Goal: Task Accomplishment & Management: Manage account settings

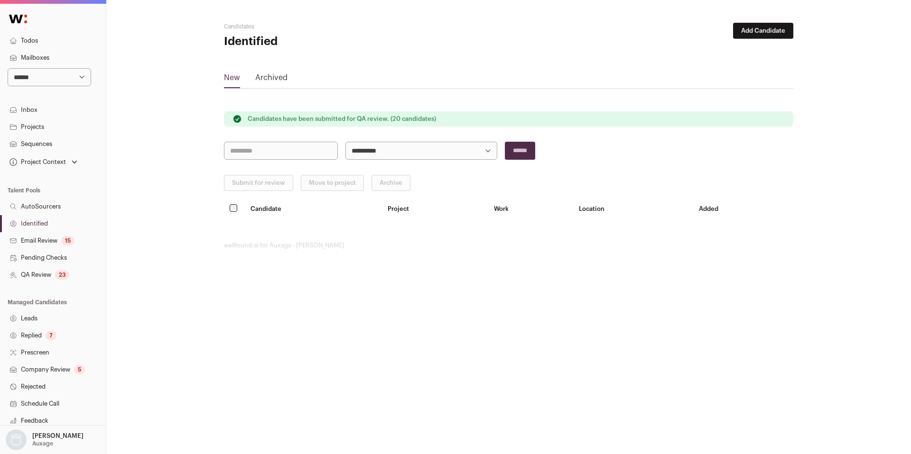
select select "*****"
click at [8, 68] on select "**********" at bounding box center [49, 77] width 83 height 18
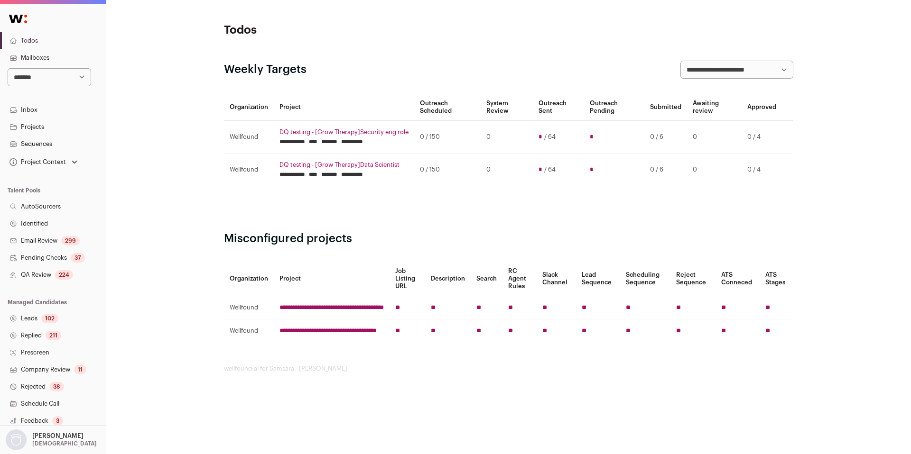
click at [38, 272] on link "QA Review 224" at bounding box center [53, 275] width 106 height 17
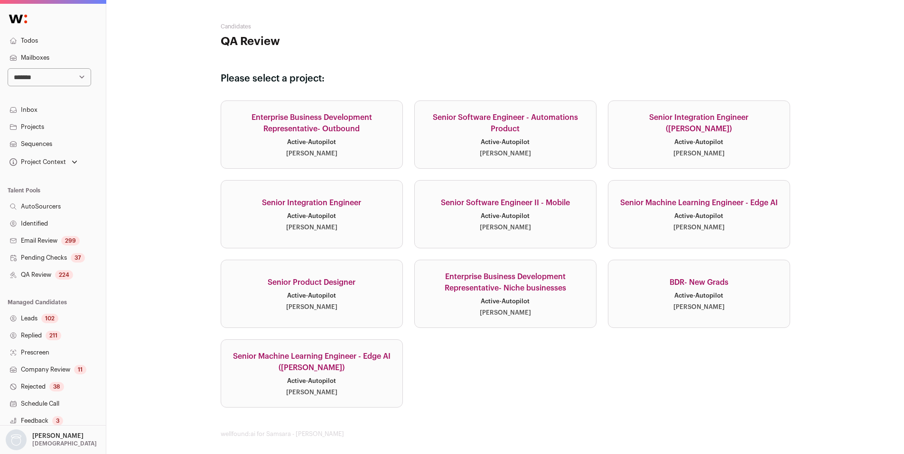
click at [518, 218] on div "Active · Autopilot" at bounding box center [505, 217] width 49 height 8
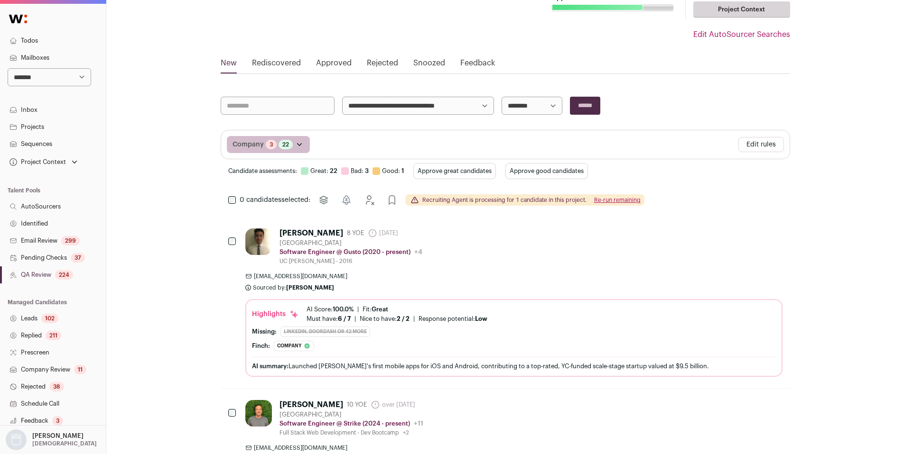
scroll to position [86, 0]
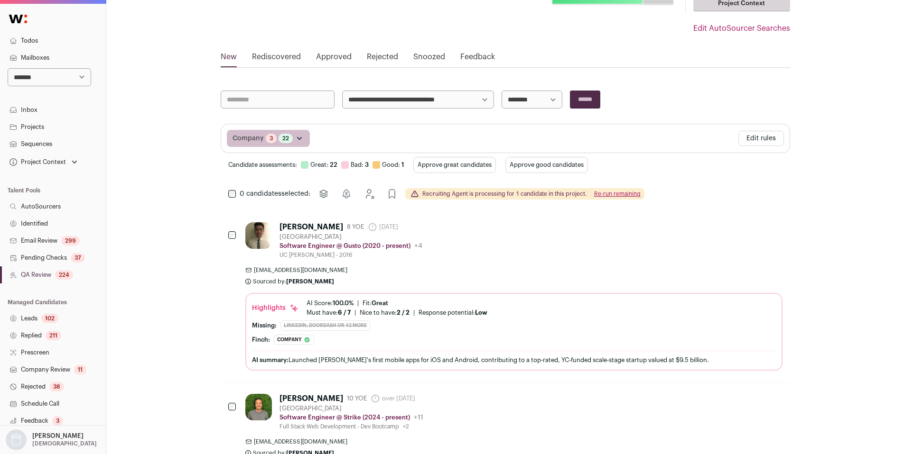
click at [744, 136] on button "Edit rules" at bounding box center [761, 138] width 46 height 15
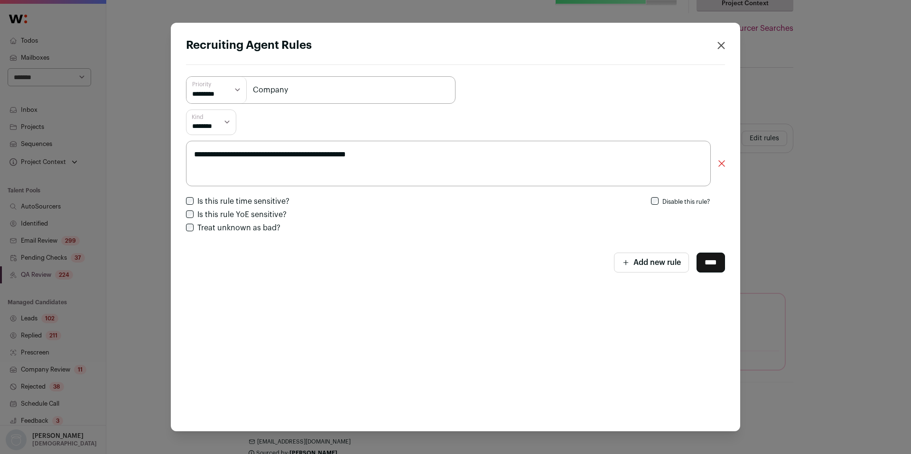
click at [796, 54] on div "**********" at bounding box center [455, 227] width 911 height 454
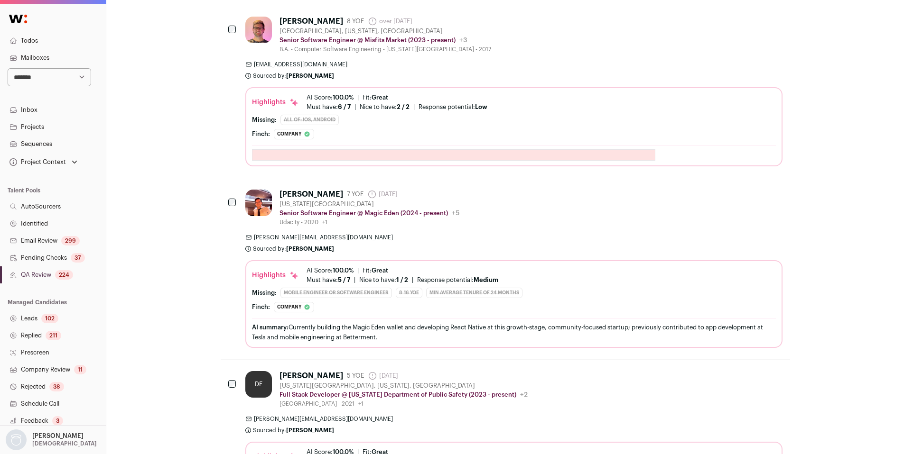
scroll to position [3369, 0]
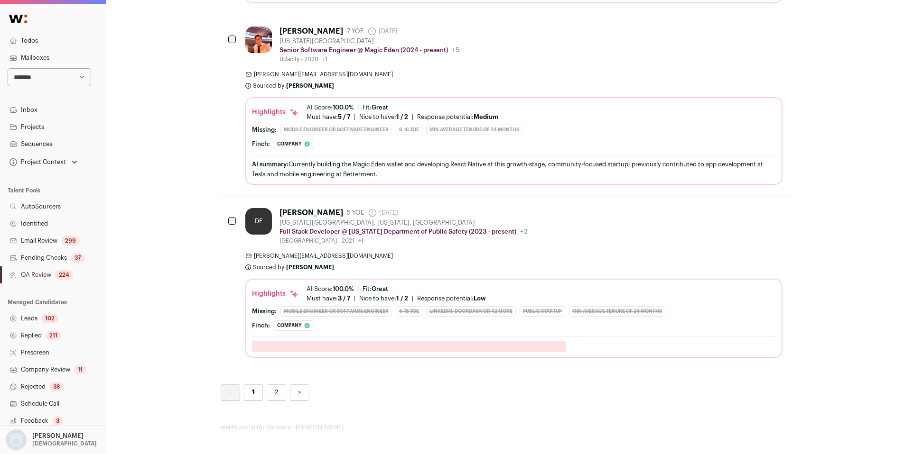
click at [273, 395] on link "2" at bounding box center [276, 393] width 19 height 17
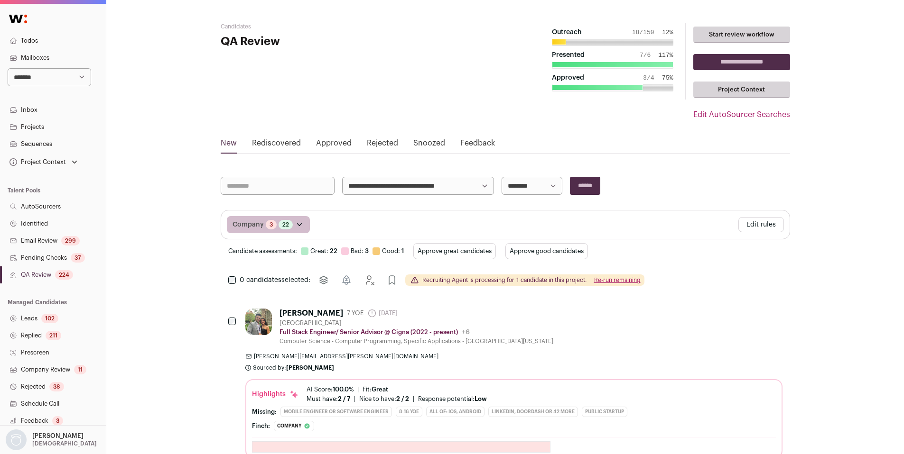
click at [338, 145] on link "Approved" at bounding box center [334, 145] width 36 height 15
click at [374, 139] on link "Rejected" at bounding box center [382, 145] width 31 height 15
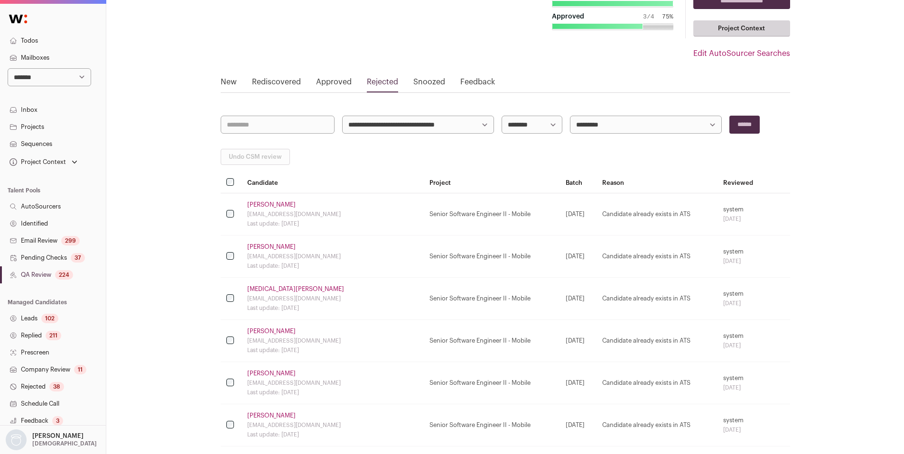
scroll to position [53, 0]
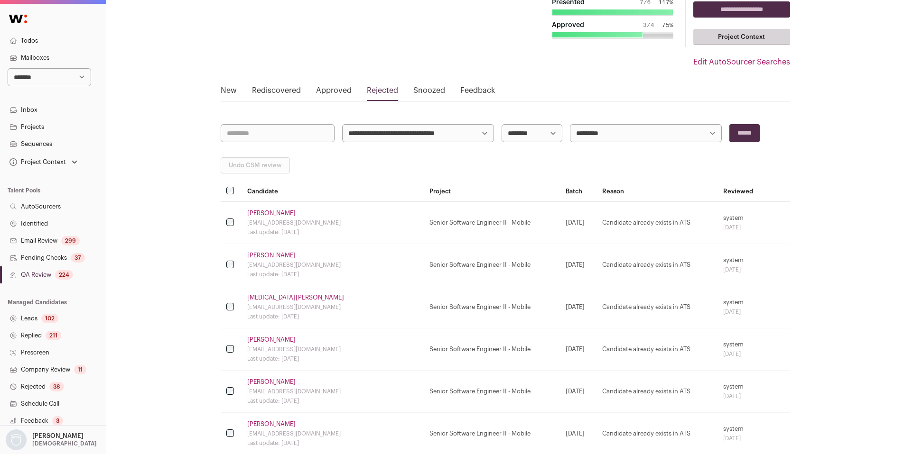
click at [269, 215] on link "[PERSON_NAME]" at bounding box center [271, 214] width 48 height 8
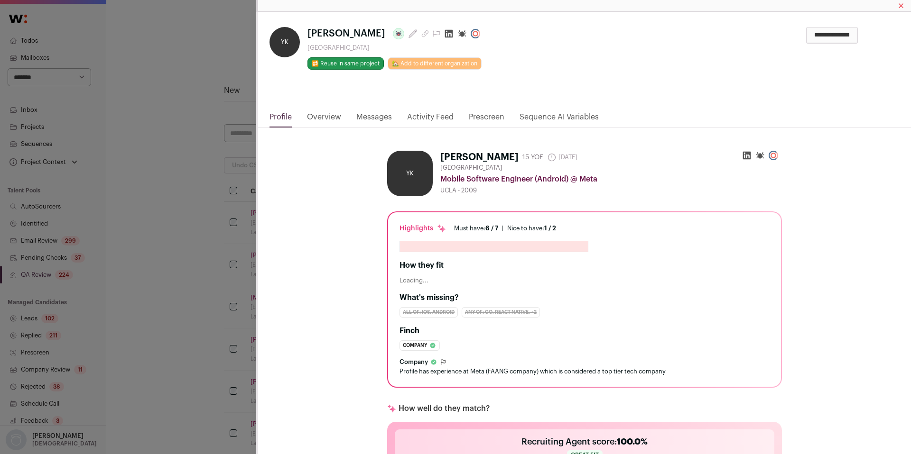
click at [433, 116] on link "Activity Feed" at bounding box center [430, 119] width 46 height 16
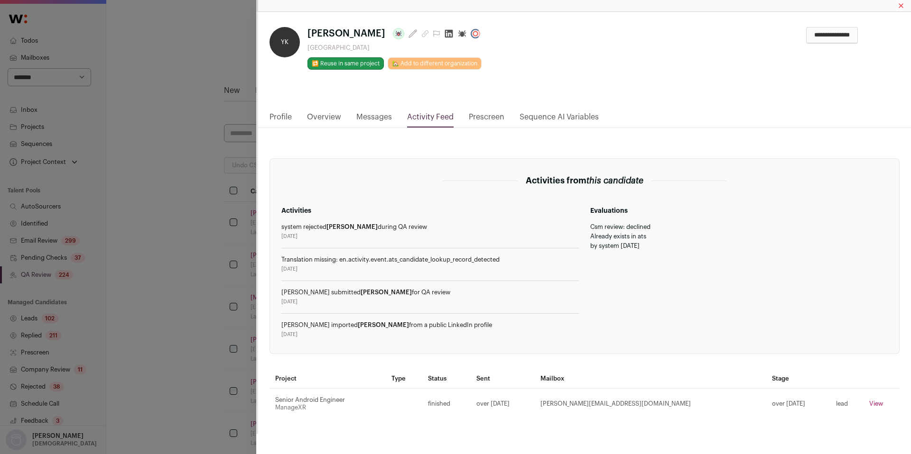
click at [205, 293] on div "**********" at bounding box center [455, 227] width 911 height 454
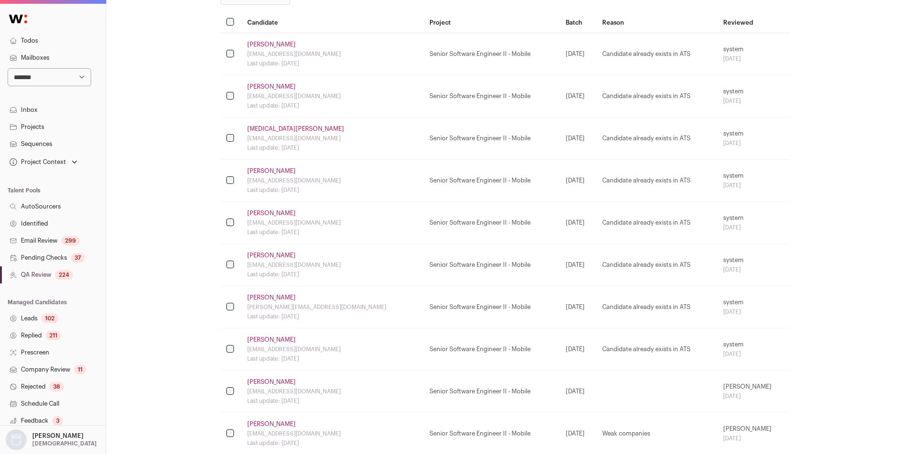
scroll to position [226, 0]
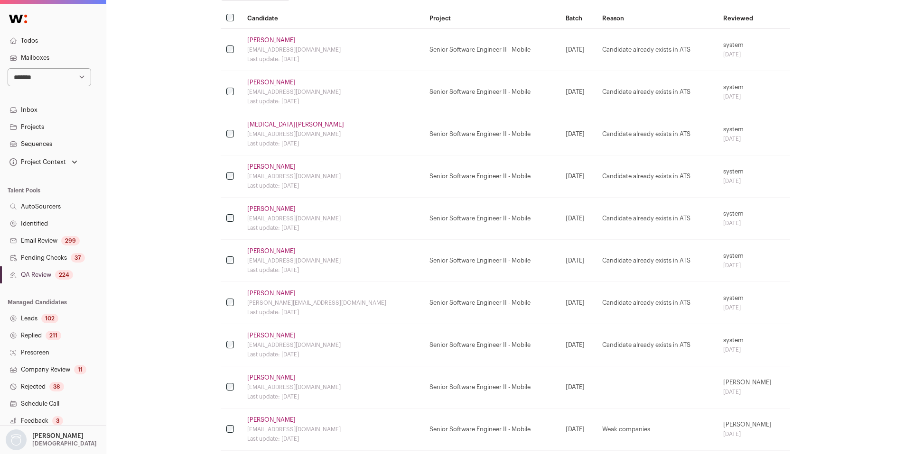
click at [270, 337] on link "[PERSON_NAME]" at bounding box center [271, 336] width 48 height 8
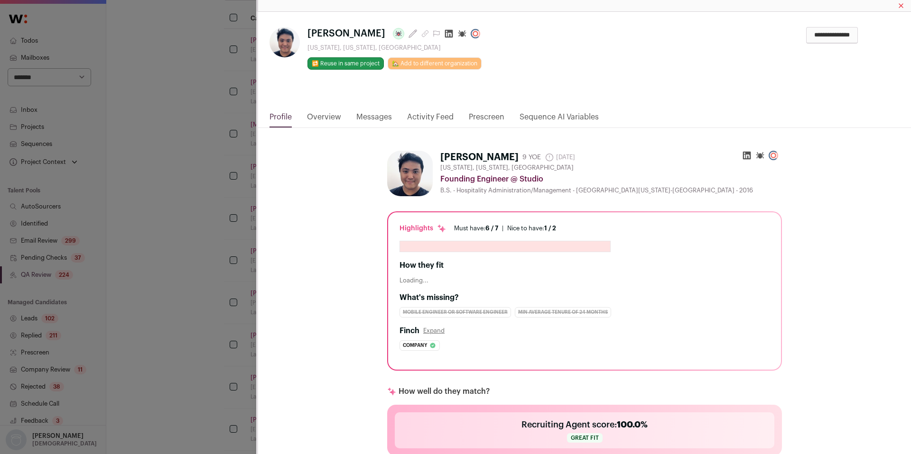
click at [429, 118] on link "Activity Feed" at bounding box center [430, 119] width 46 height 16
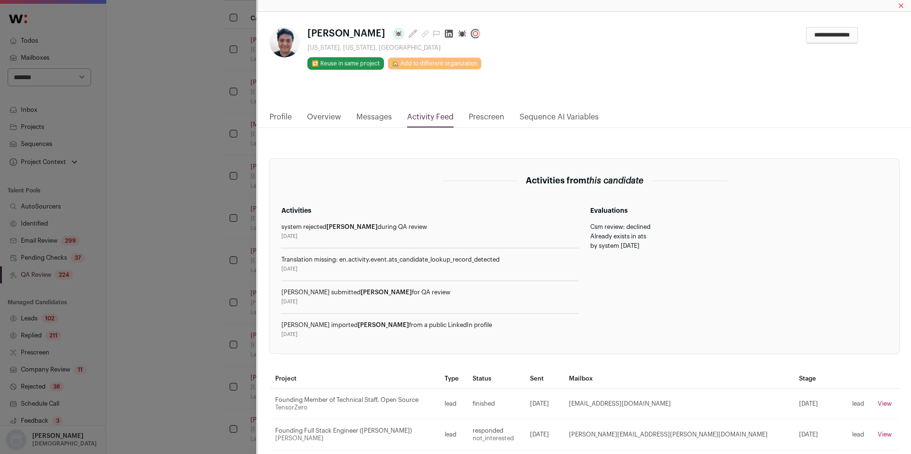
click at [429, 118] on link "Activity Feed" at bounding box center [430, 119] width 46 height 16
click at [215, 339] on html "**********" at bounding box center [455, 302] width 911 height 1057
click at [178, 317] on div "**********" at bounding box center [455, 227] width 911 height 454
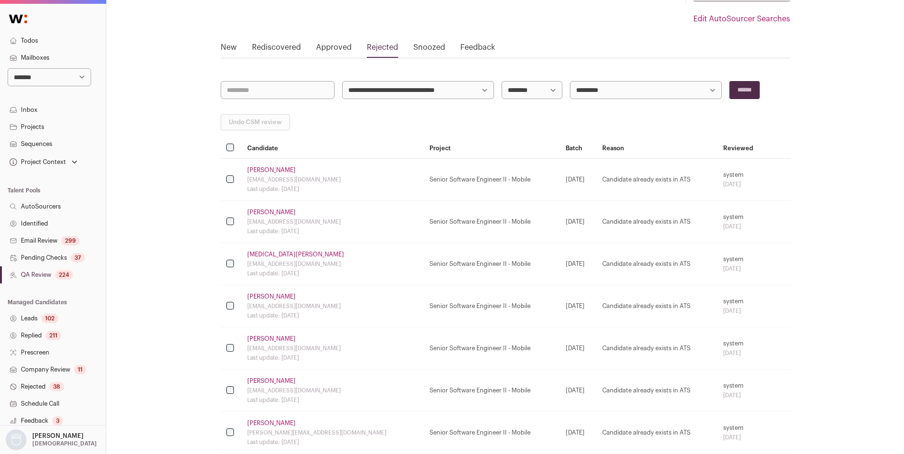
scroll to position [0, 0]
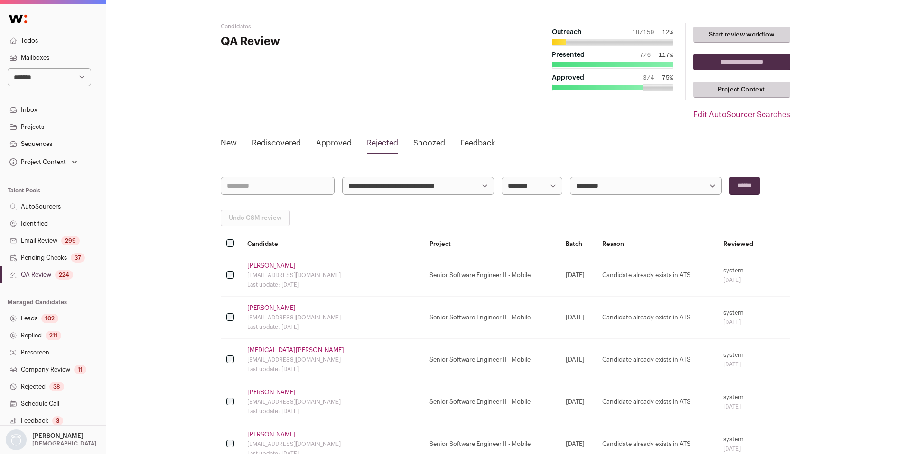
click at [328, 148] on link "Approved" at bounding box center [334, 145] width 36 height 15
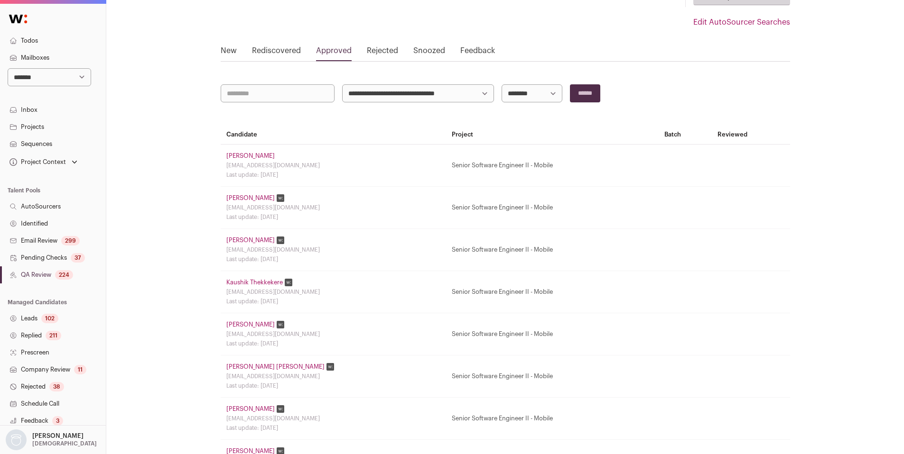
scroll to position [69, 0]
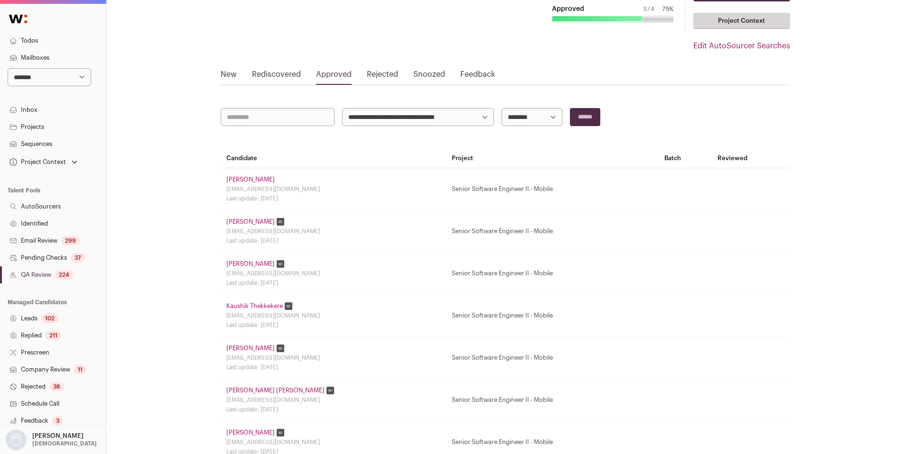
click at [240, 180] on link "[PERSON_NAME]" at bounding box center [250, 180] width 48 height 8
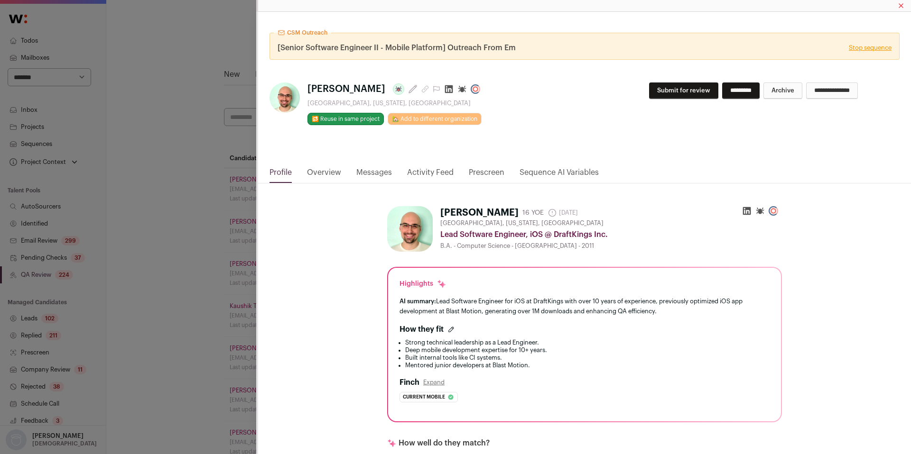
click at [414, 173] on link "Activity Feed" at bounding box center [430, 175] width 46 height 16
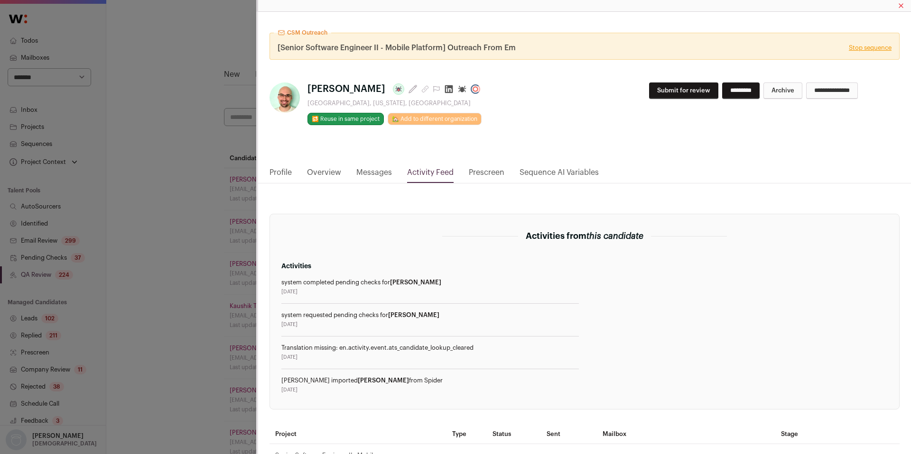
click at [216, 288] on div "CSM Outreach [Senior Software Engineer II - Mobile Platform] Outreach From Em S…" at bounding box center [455, 227] width 911 height 454
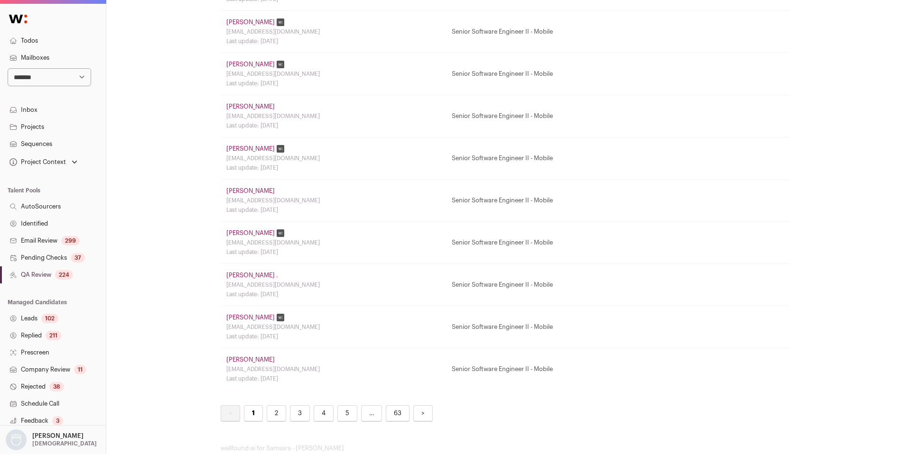
scroll to position [704, 0]
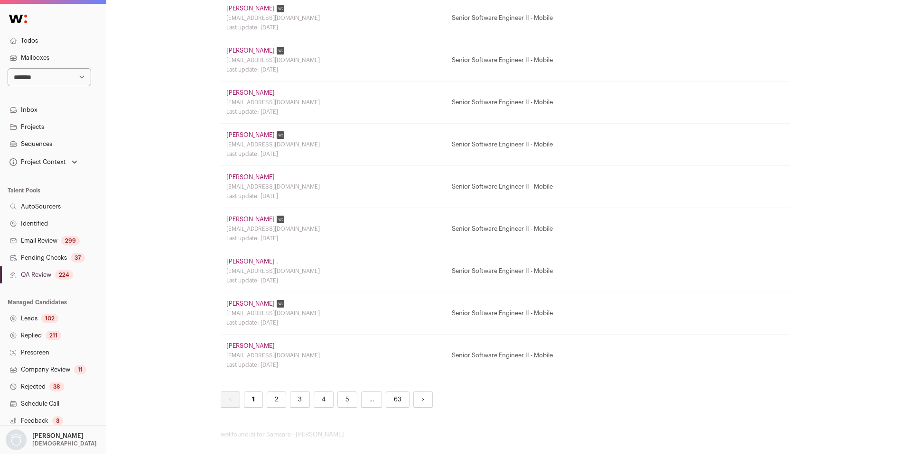
click at [234, 263] on link "[PERSON_NAME] ." at bounding box center [252, 262] width 52 height 8
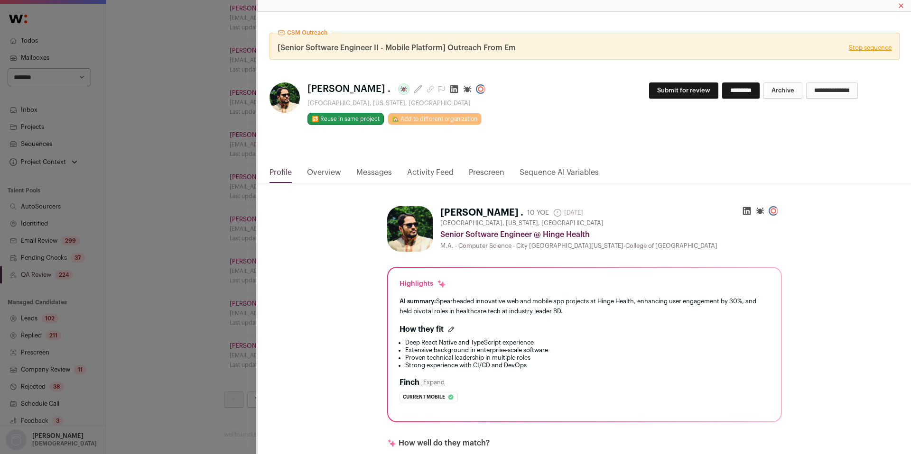
click at [425, 174] on link "Activity Feed" at bounding box center [430, 175] width 46 height 16
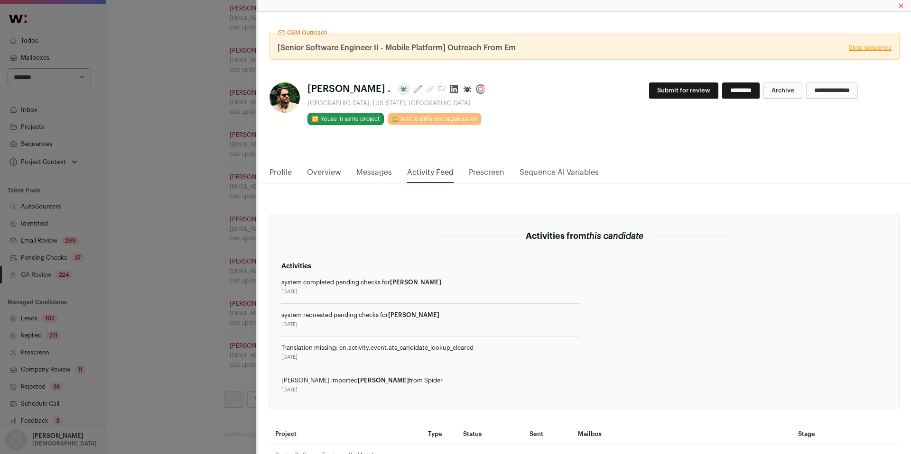
click at [218, 268] on div "CSM Outreach [Senior Software Engineer II - Mobile Platform] Outreach From Em S…" at bounding box center [455, 227] width 911 height 454
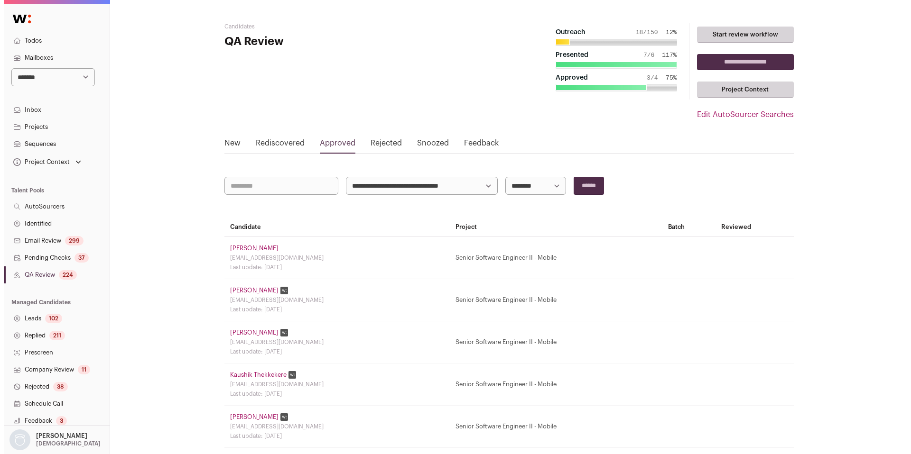
scroll to position [92, 0]
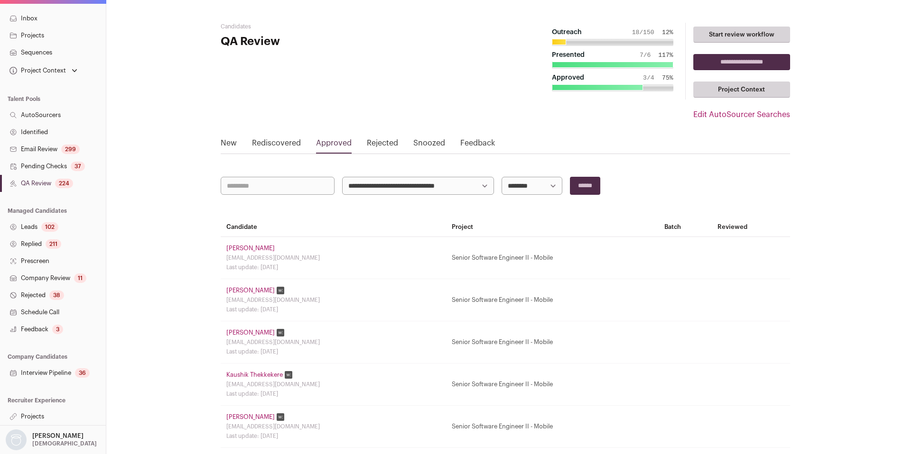
click at [46, 278] on link "Company Review 11" at bounding box center [53, 278] width 106 height 17
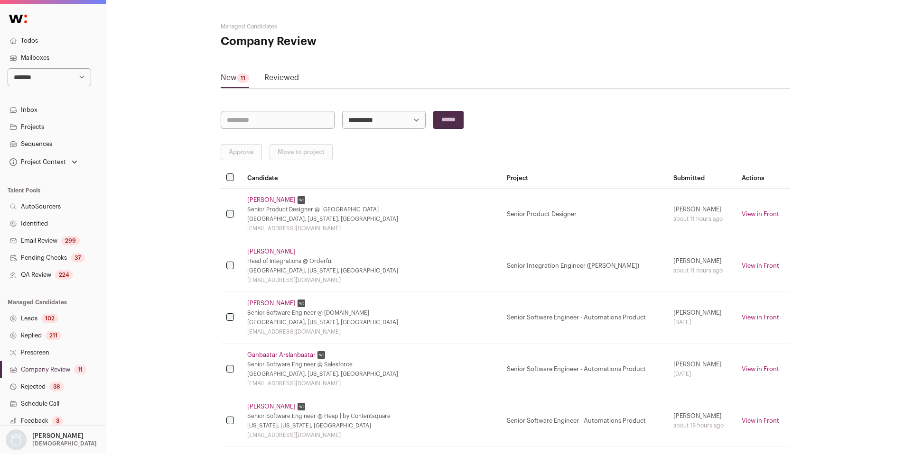
click at [50, 370] on link "Company Review 11" at bounding box center [53, 369] width 106 height 17
click at [279, 75] on link "Reviewed" at bounding box center [281, 79] width 35 height 15
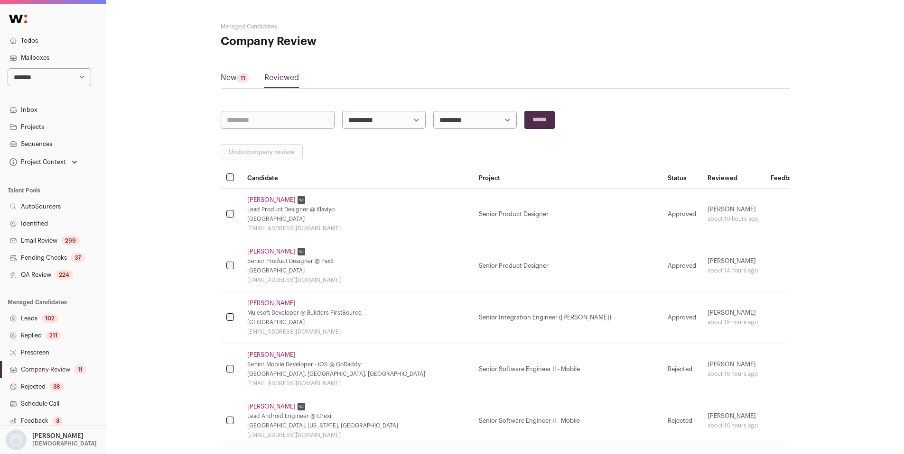
click at [262, 355] on link "[PERSON_NAME]" at bounding box center [271, 355] width 48 height 8
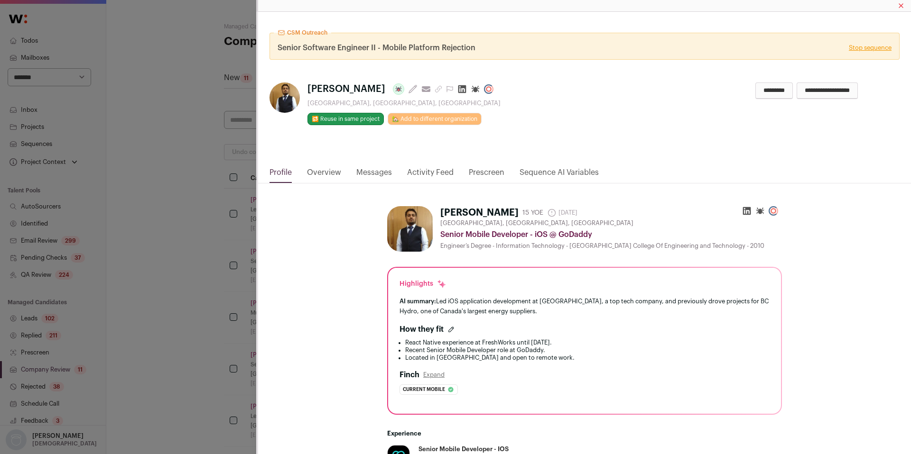
click at [420, 174] on link "Activity Feed" at bounding box center [430, 175] width 46 height 16
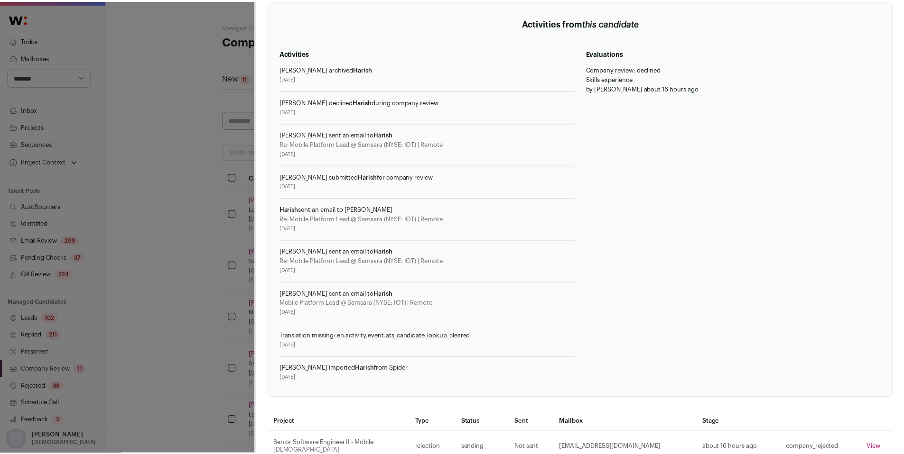
scroll to position [268, 0]
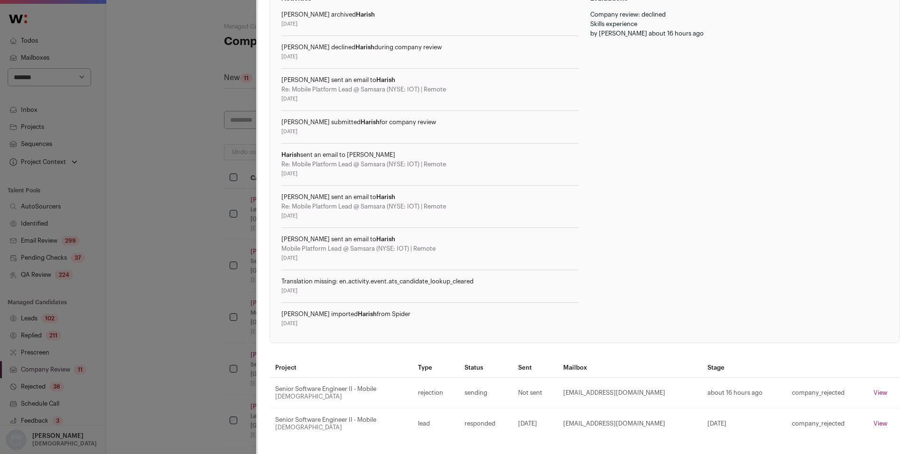
click at [225, 271] on div "CSM Outreach Senior Software Engineer II - Mobile Platform Rejection Stop seque…" at bounding box center [455, 227] width 911 height 454
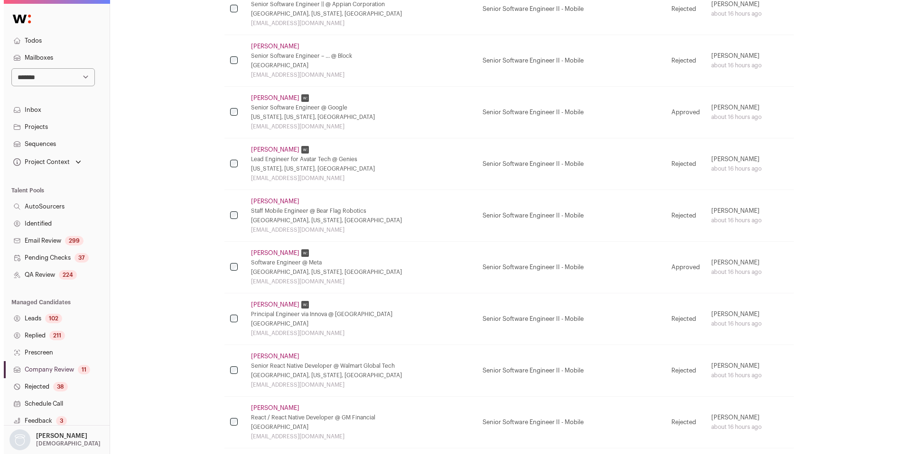
scroll to position [467, 0]
click at [289, 146] on link "[PERSON_NAME]" at bounding box center [271, 147] width 48 height 8
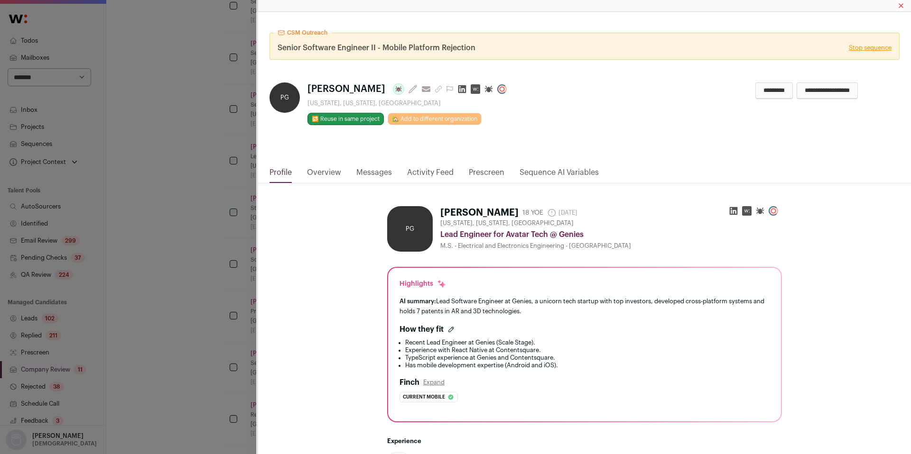
click at [438, 176] on link "Activity Feed" at bounding box center [430, 175] width 46 height 16
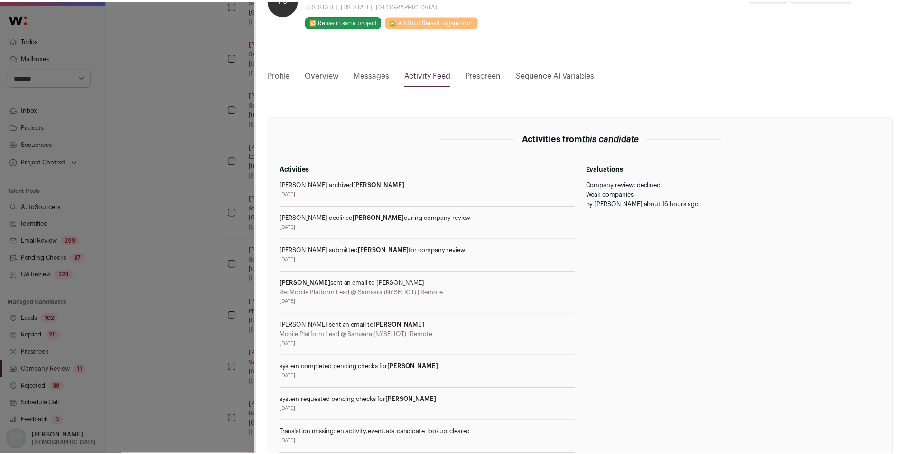
scroll to position [249, 0]
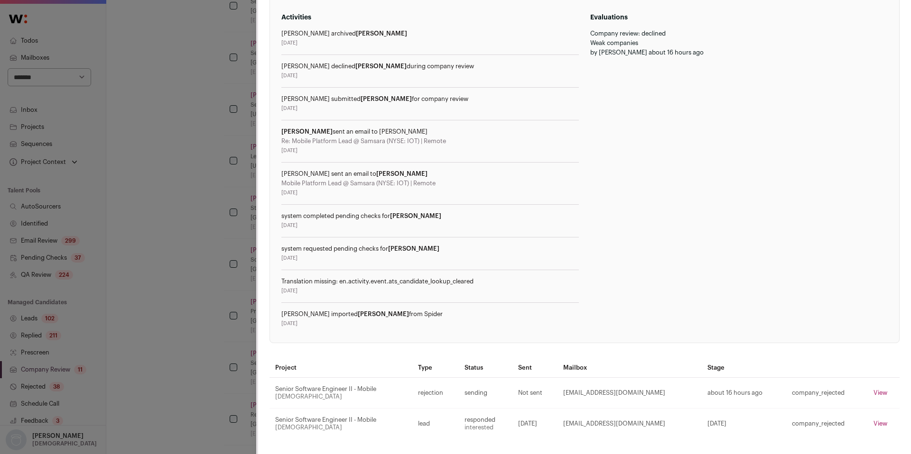
click at [206, 295] on div "CSM Outreach Senior Software Engineer II - Mobile Platform Rejection Stop seque…" at bounding box center [455, 227] width 911 height 454
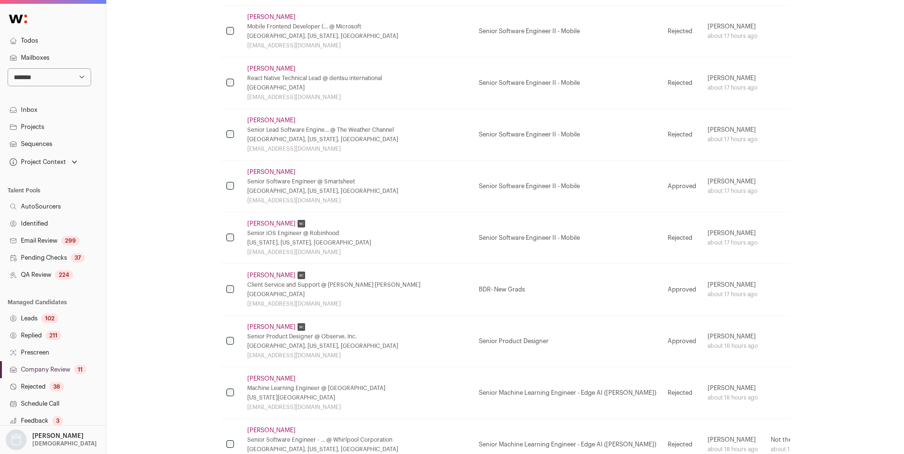
scroll to position [1042, 0]
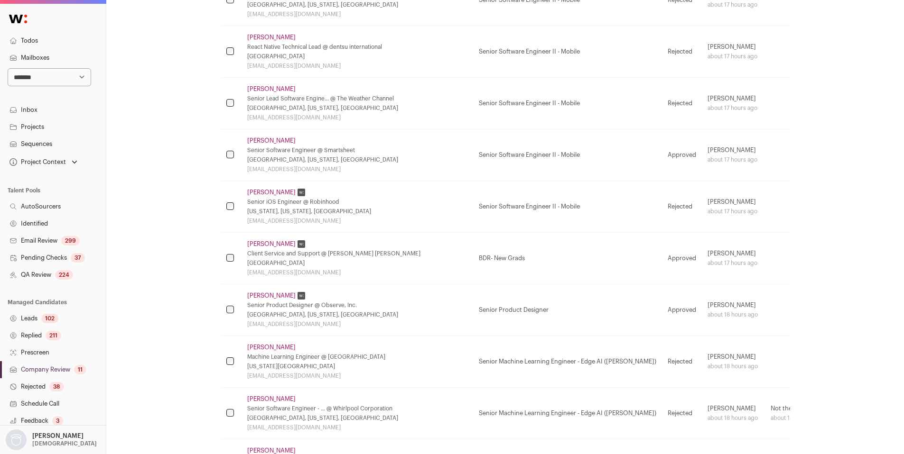
click at [62, 224] on link "Identified" at bounding box center [53, 223] width 106 height 17
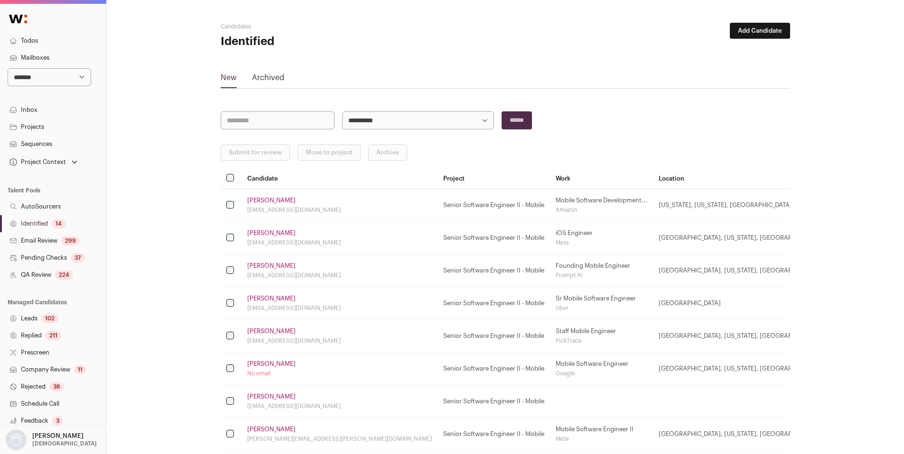
click at [29, 227] on link "Identified 14" at bounding box center [53, 223] width 106 height 17
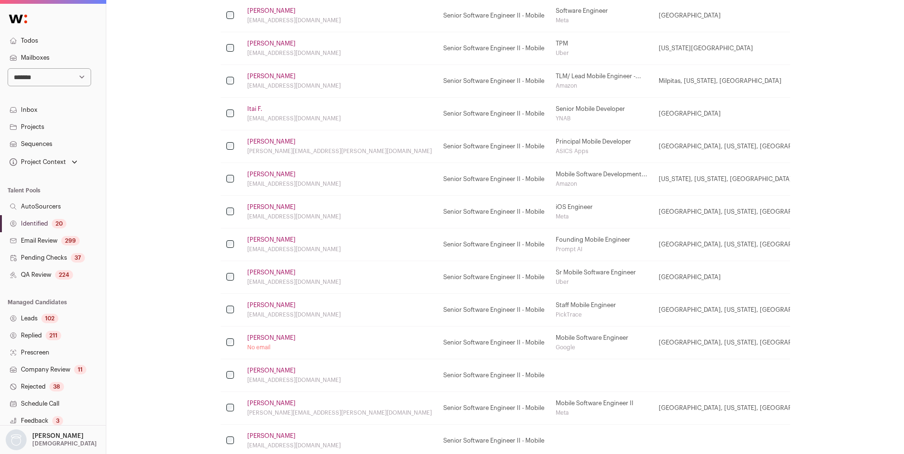
scroll to position [442, 0]
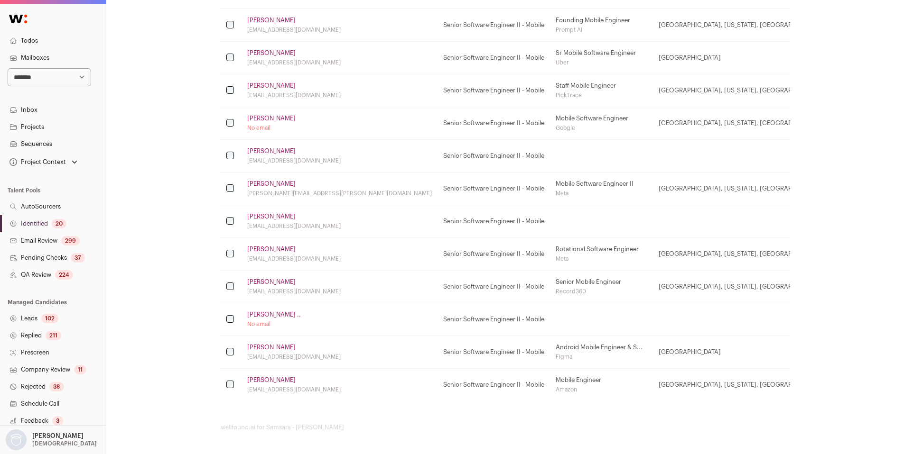
click at [54, 225] on div "20" at bounding box center [59, 223] width 15 height 9
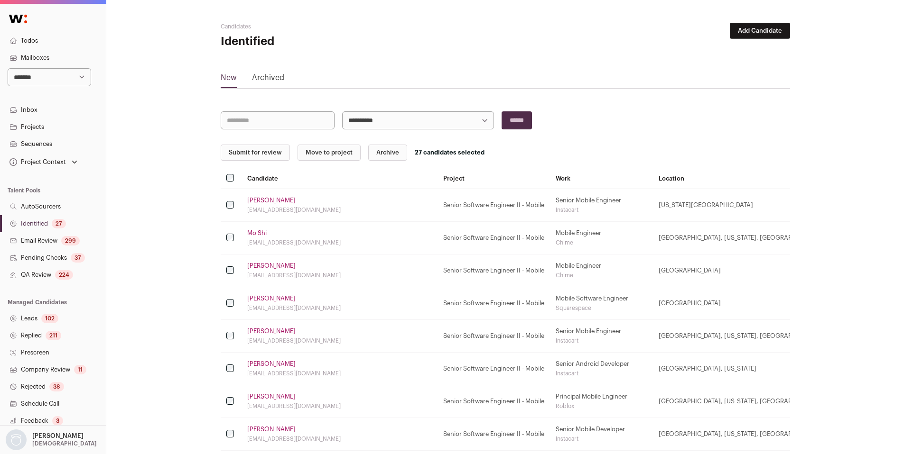
click at [252, 153] on button "Submit for review" at bounding box center [255, 153] width 69 height 16
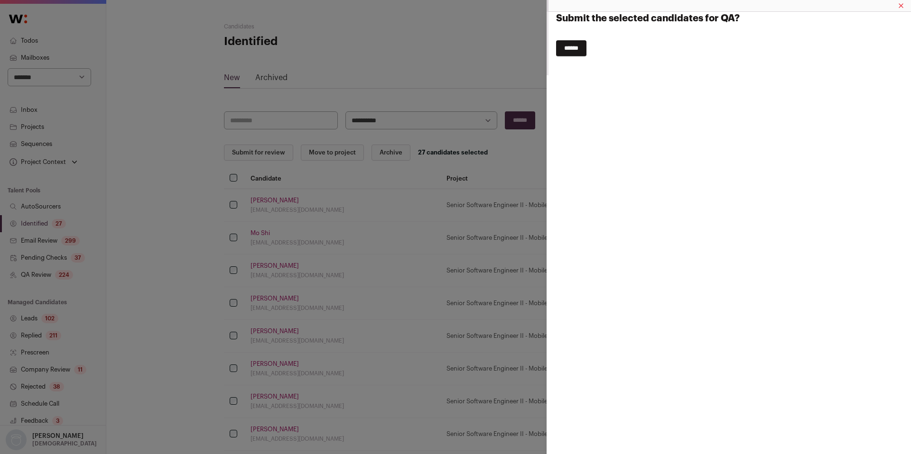
click at [571, 52] on input "******" at bounding box center [571, 48] width 30 height 16
click at [43, 278] on div "Submit the selected candidates for QA? ******" at bounding box center [455, 227] width 911 height 454
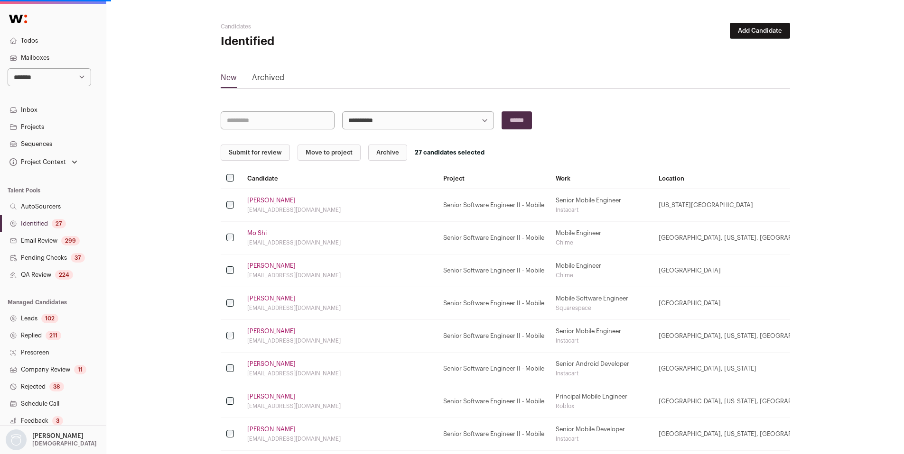
click at [42, 277] on link "QA Review 224" at bounding box center [53, 275] width 106 height 17
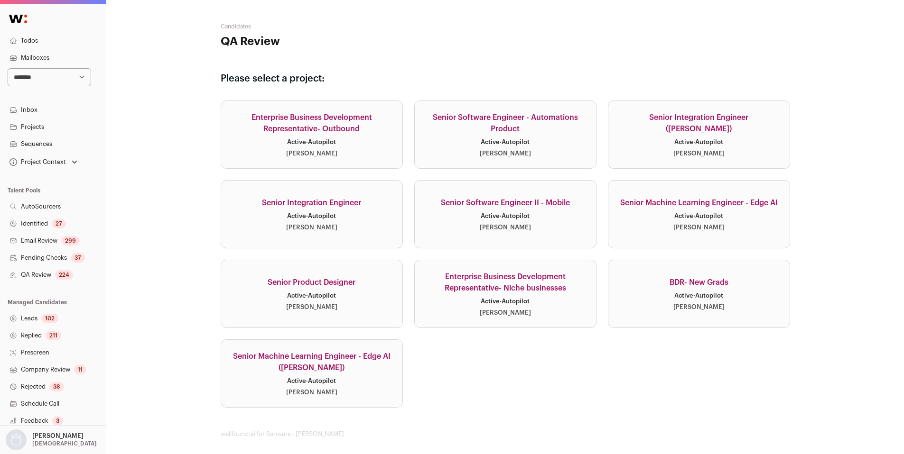
click at [555, 206] on div "Senior Software Engineer II - Mobile" at bounding box center [505, 202] width 129 height 11
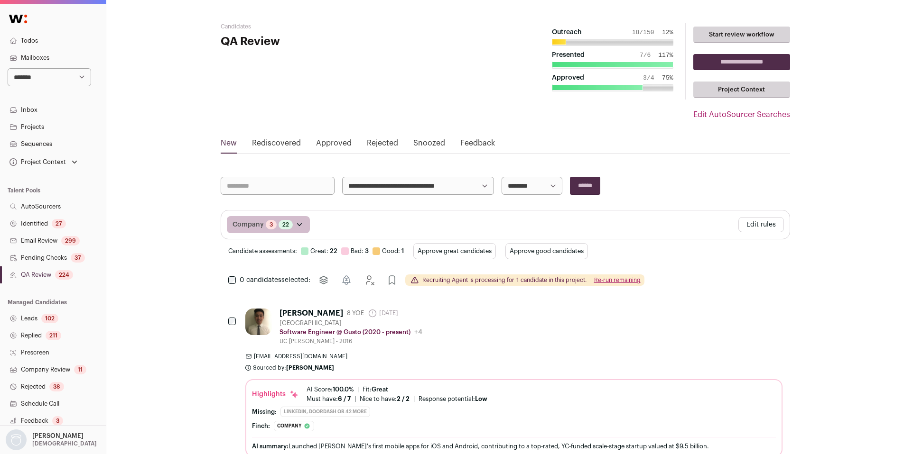
click at [39, 227] on link "Identified 27" at bounding box center [53, 223] width 106 height 17
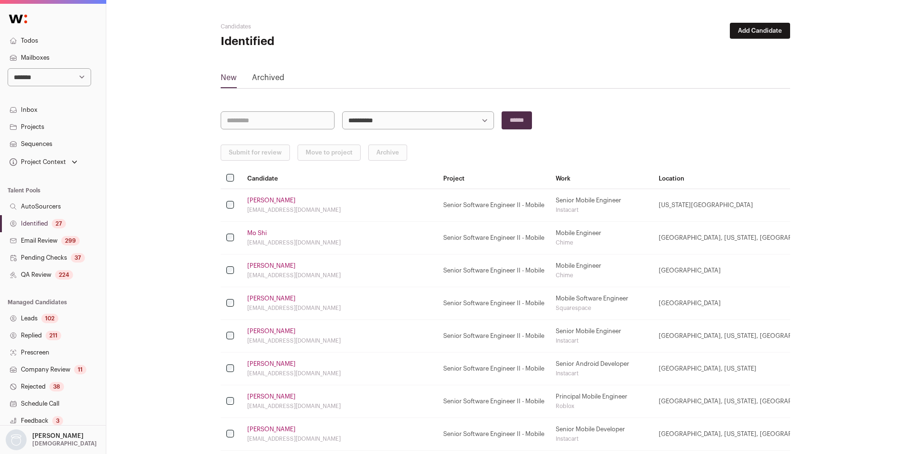
click at [44, 227] on link "Identified 27" at bounding box center [53, 223] width 106 height 17
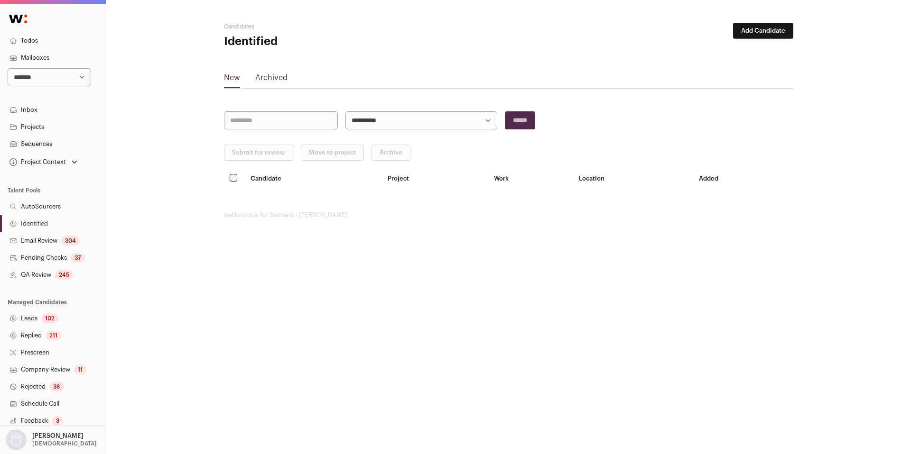
click at [41, 261] on link "Pending Checks 37" at bounding box center [53, 258] width 106 height 17
click at [42, 278] on link "QA Review 245" at bounding box center [53, 275] width 106 height 17
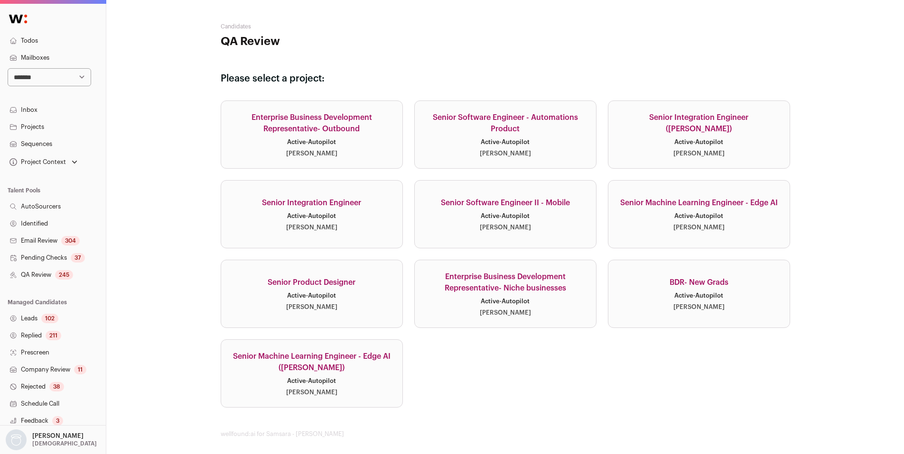
click at [55, 277] on link "QA Review 245" at bounding box center [53, 275] width 106 height 17
click at [545, 217] on link "Senior Software Engineer II - Mobile Active · Autopilot [PERSON_NAME]" at bounding box center [505, 214] width 182 height 68
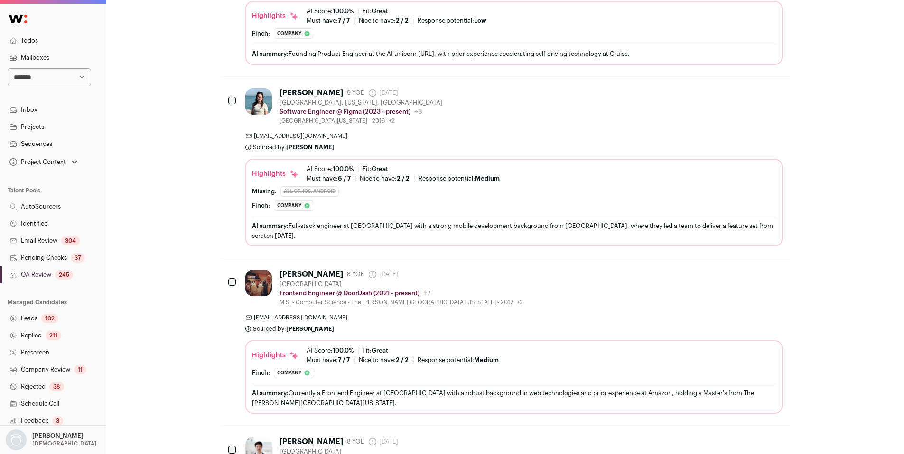
scroll to position [3344, 0]
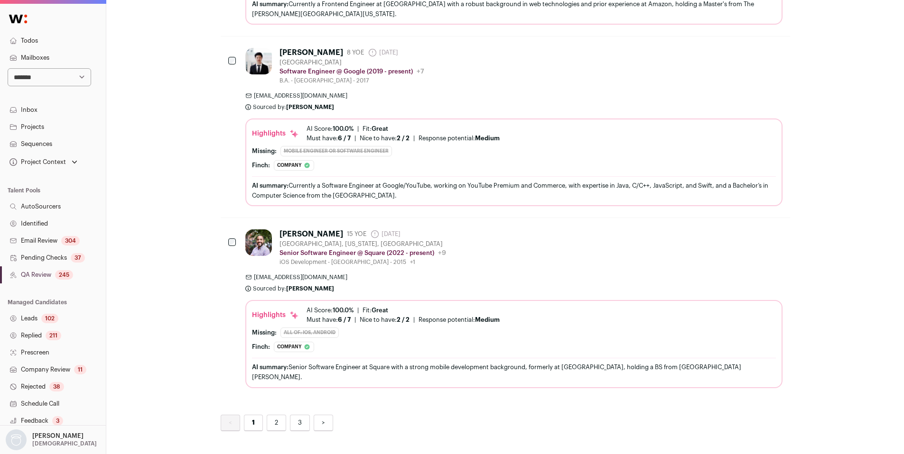
click at [267, 415] on link "2" at bounding box center [276, 423] width 19 height 17
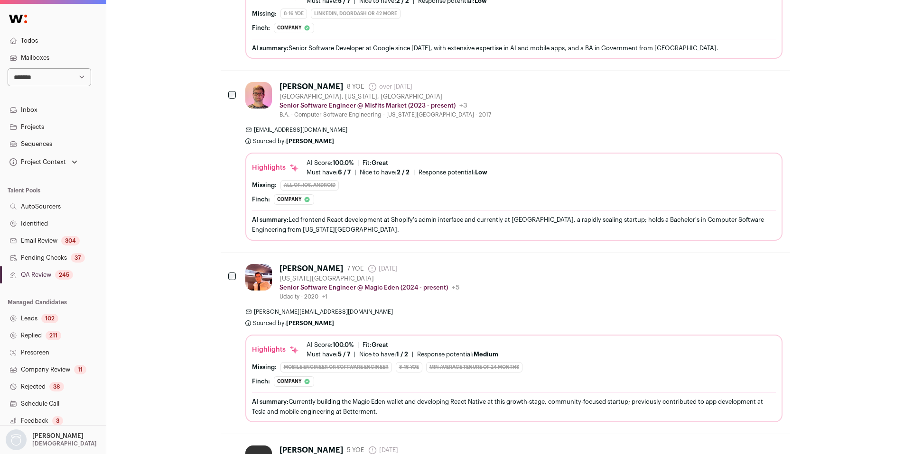
scroll to position [3404, 0]
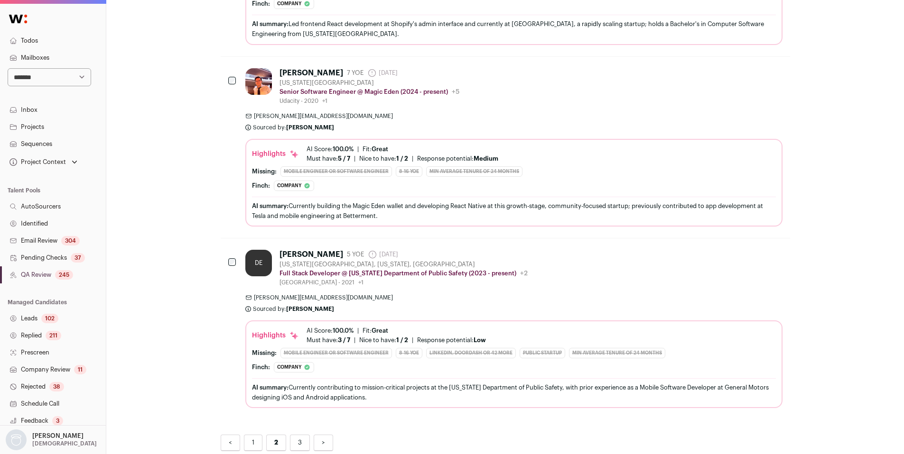
click at [295, 435] on link "3" at bounding box center [300, 443] width 20 height 17
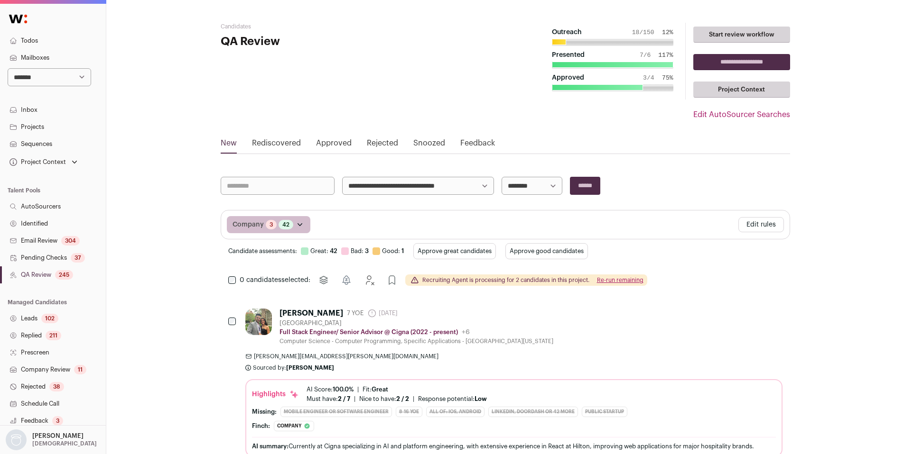
click at [59, 275] on div "245" at bounding box center [64, 274] width 18 height 9
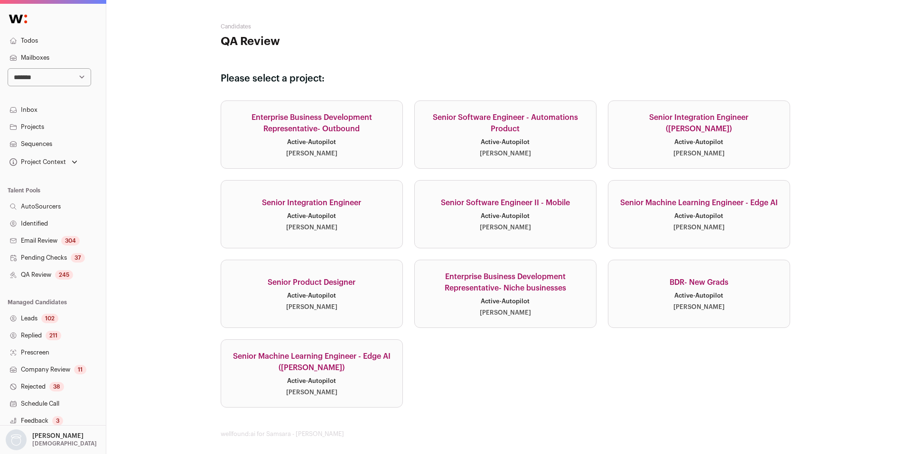
click at [500, 223] on link "Senior Software Engineer II - Mobile Active · Autopilot [PERSON_NAME]" at bounding box center [505, 214] width 182 height 68
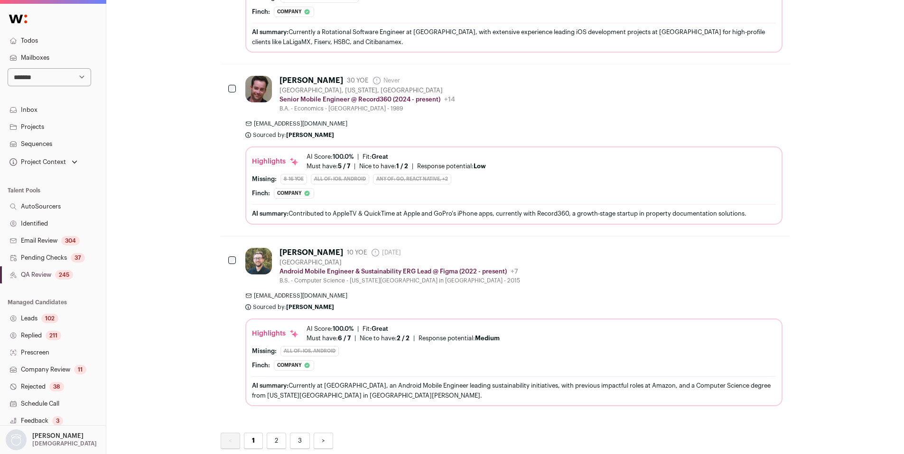
scroll to position [3400, 0]
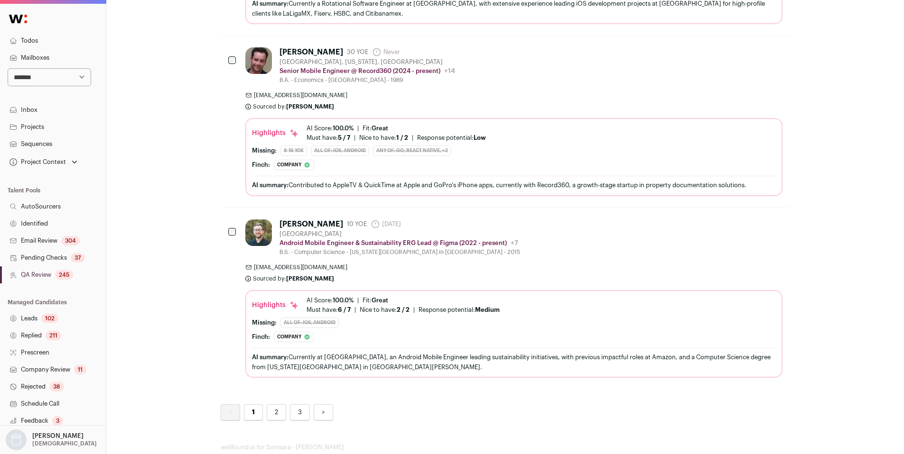
click at [274, 405] on link "2" at bounding box center [276, 413] width 19 height 17
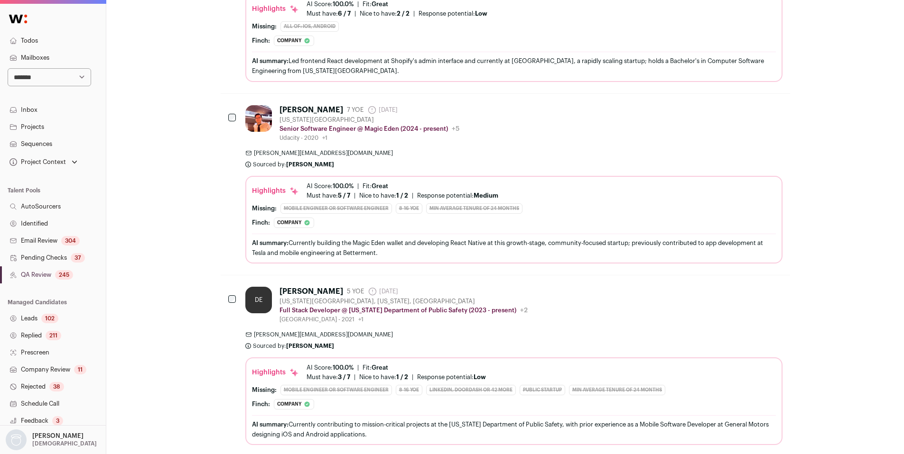
scroll to position [3404, 0]
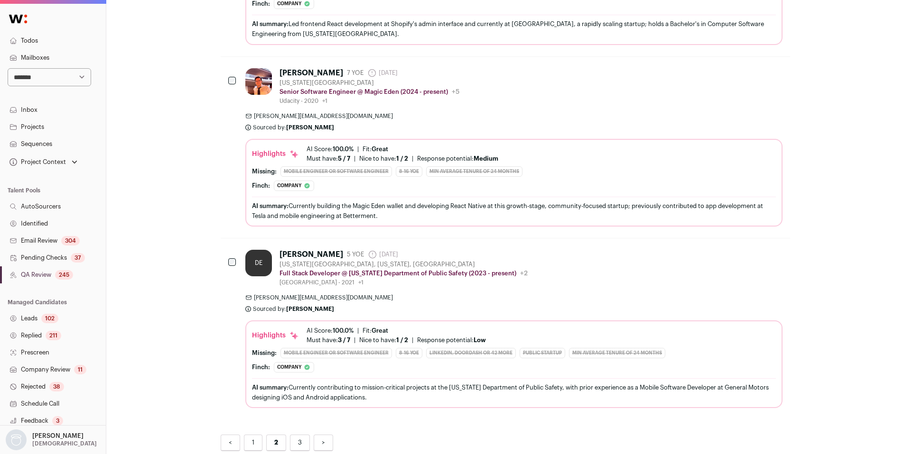
click at [296, 435] on link "3" at bounding box center [300, 443] width 20 height 17
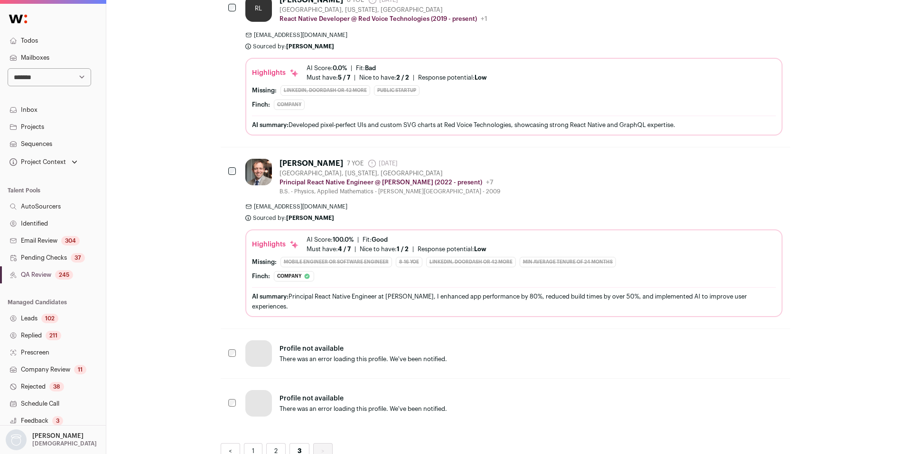
scroll to position [1057, 0]
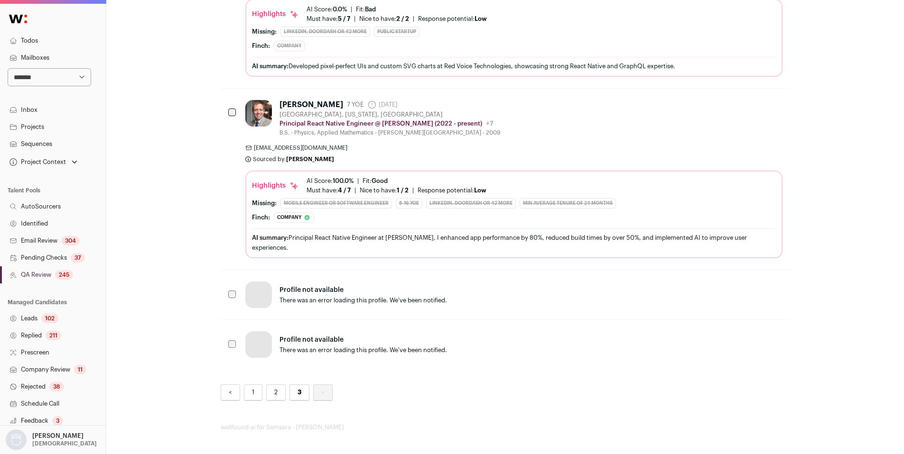
click at [49, 246] on link "Email Review 304" at bounding box center [53, 240] width 106 height 17
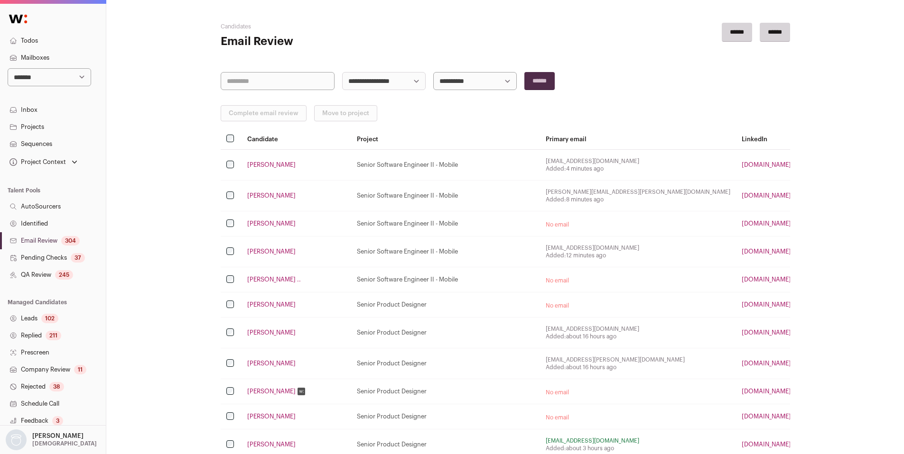
click at [248, 163] on link "[PERSON_NAME]" at bounding box center [271, 165] width 48 height 8
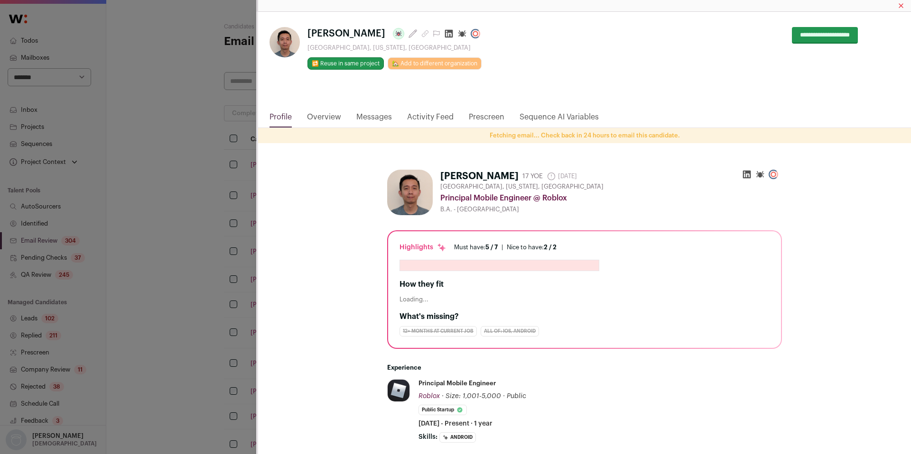
click at [445, 35] on icon "Close modal via background" at bounding box center [449, 34] width 8 height 8
click at [166, 164] on div "**********" at bounding box center [455, 227] width 911 height 454
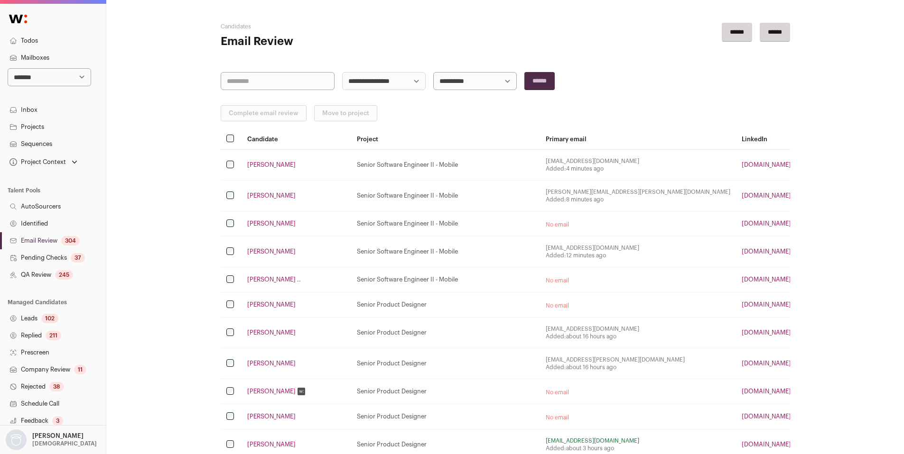
click at [251, 195] on link "[PERSON_NAME]" at bounding box center [271, 196] width 48 height 8
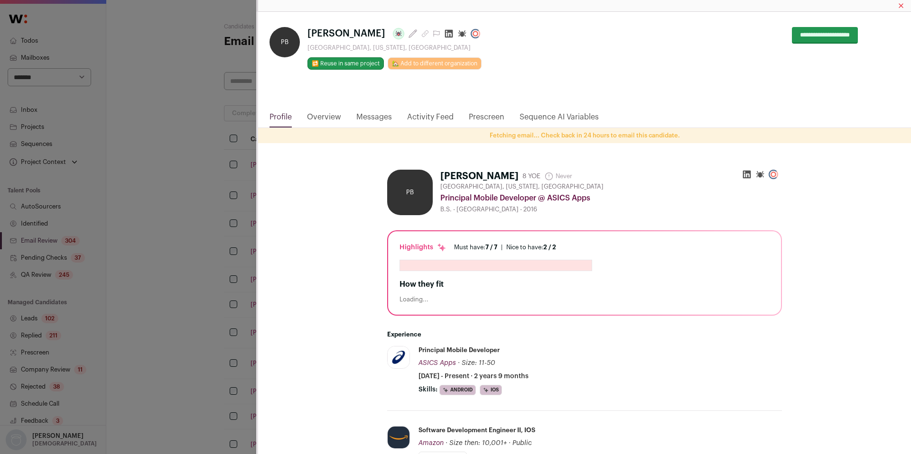
click at [435, 121] on link "Activity Feed" at bounding box center [430, 119] width 46 height 16
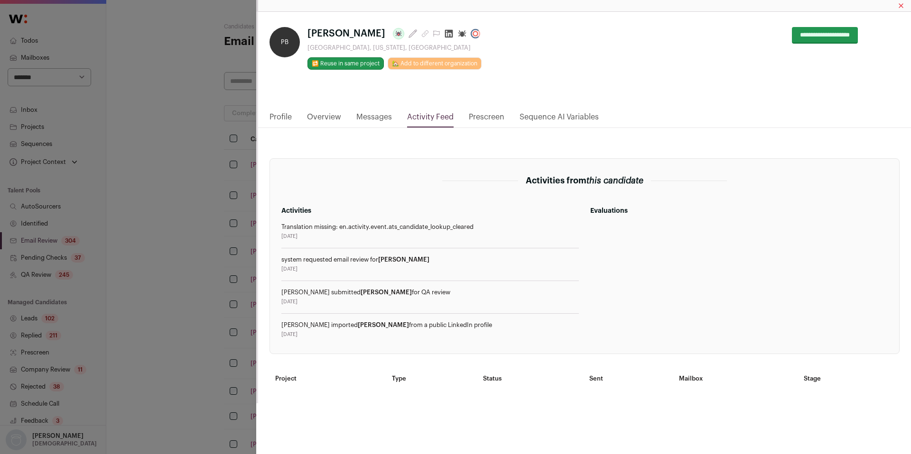
click at [264, 116] on nav "Profile Overview Messages Activity Feed Prescreen Sequence AI Variables" at bounding box center [584, 119] width 653 height 17
click at [280, 120] on link "Profile" at bounding box center [280, 119] width 22 height 16
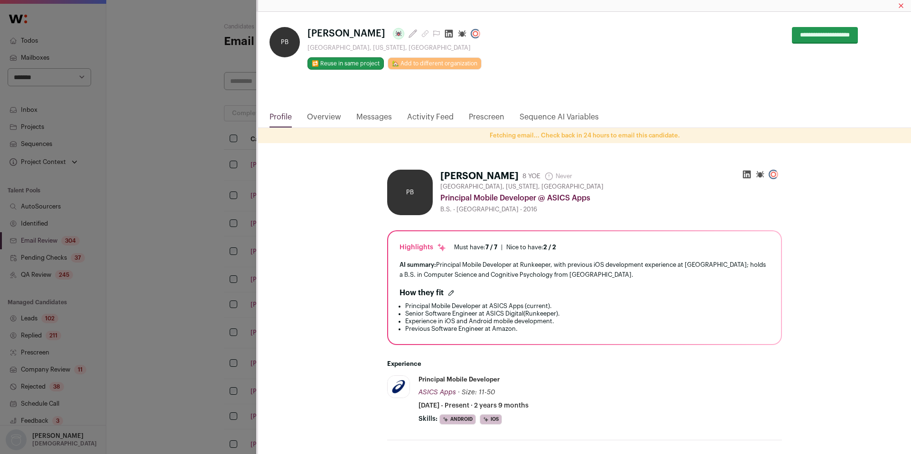
click at [452, 35] on icon "Close modal via background" at bounding box center [449, 34] width 8 height 8
click at [182, 185] on div "**********" at bounding box center [455, 227] width 911 height 454
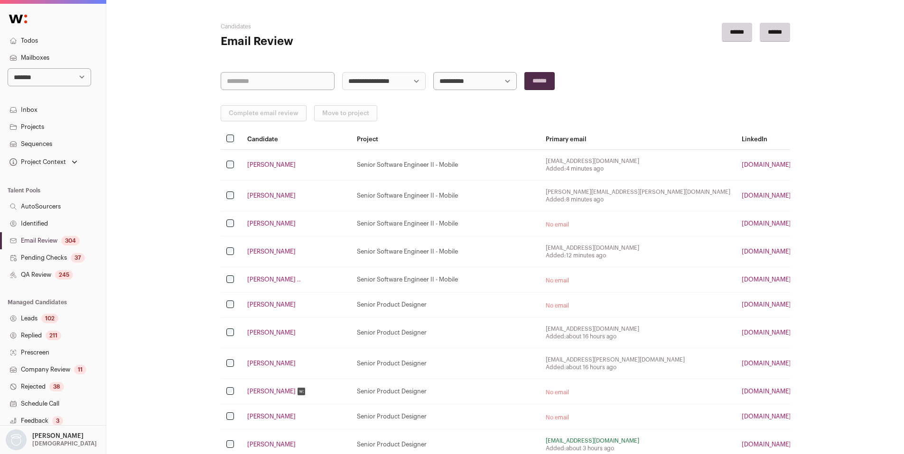
click at [268, 224] on link "[PERSON_NAME]" at bounding box center [271, 224] width 48 height 8
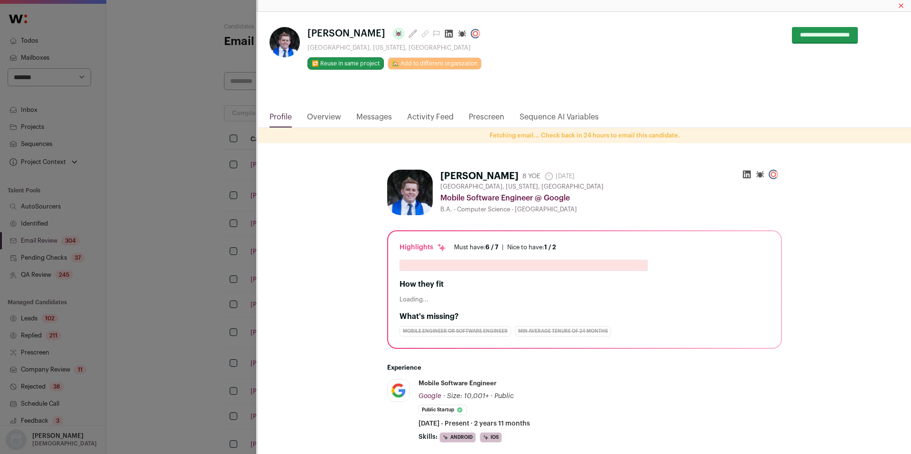
click at [445, 34] on icon "Close modal via background" at bounding box center [449, 34] width 8 height 8
click at [167, 261] on div "**********" at bounding box center [455, 227] width 911 height 454
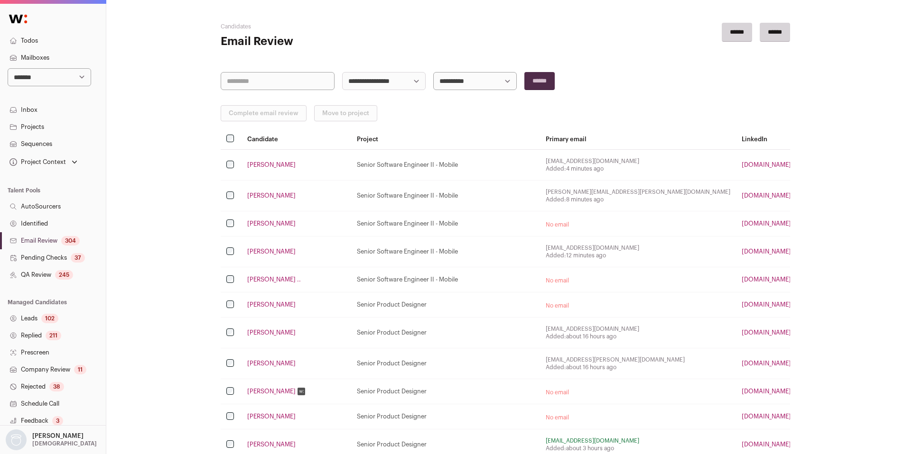
click at [44, 242] on link "Email Review 304" at bounding box center [53, 240] width 106 height 17
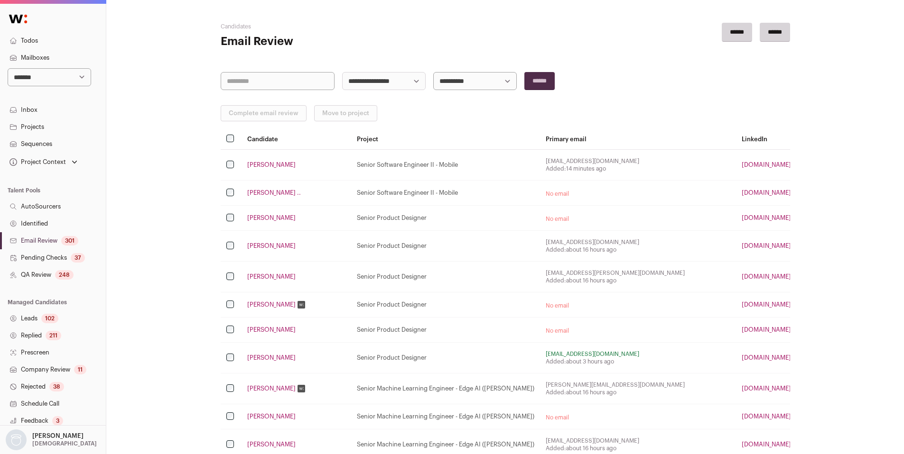
click at [262, 166] on link "[PERSON_NAME]" at bounding box center [271, 165] width 48 height 8
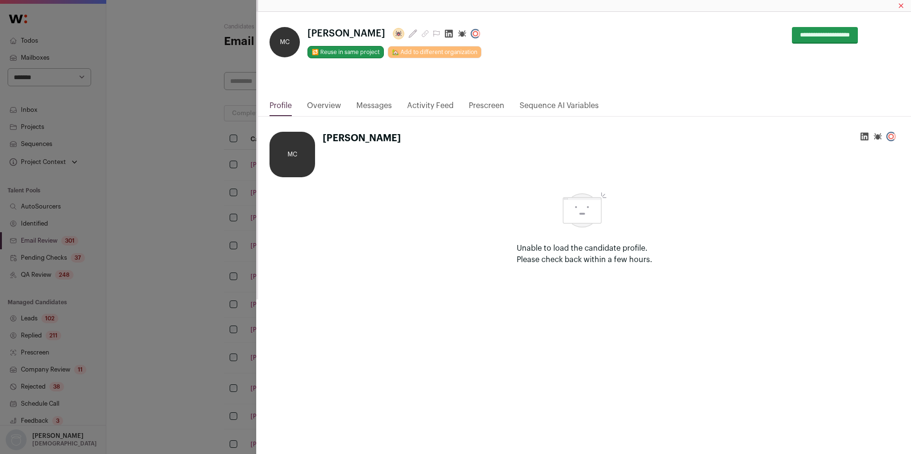
click at [429, 106] on link "Activity Feed" at bounding box center [430, 108] width 46 height 16
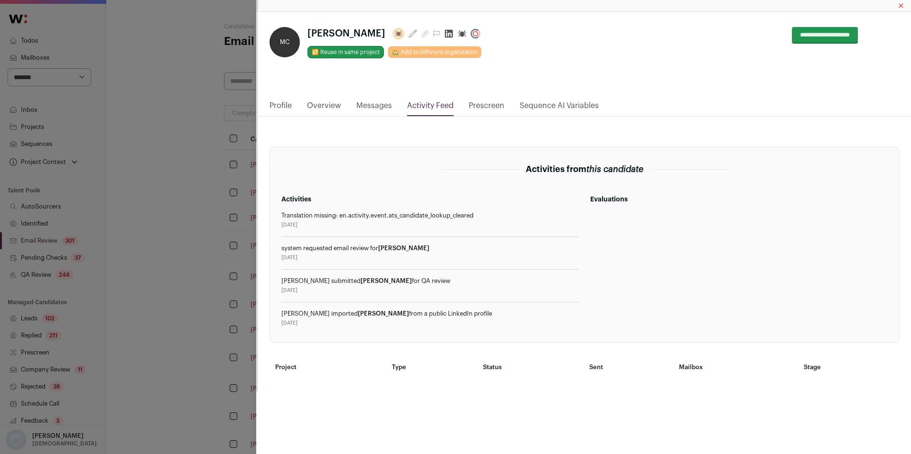
click at [270, 106] on link "Profile" at bounding box center [280, 108] width 22 height 16
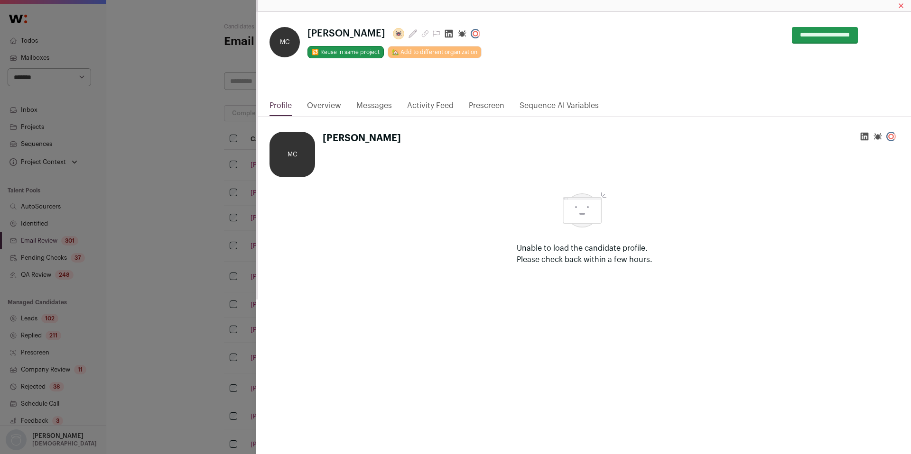
click at [445, 34] on icon "Close modal via background" at bounding box center [449, 34] width 8 height 8
click at [157, 182] on div "**********" at bounding box center [455, 227] width 911 height 454
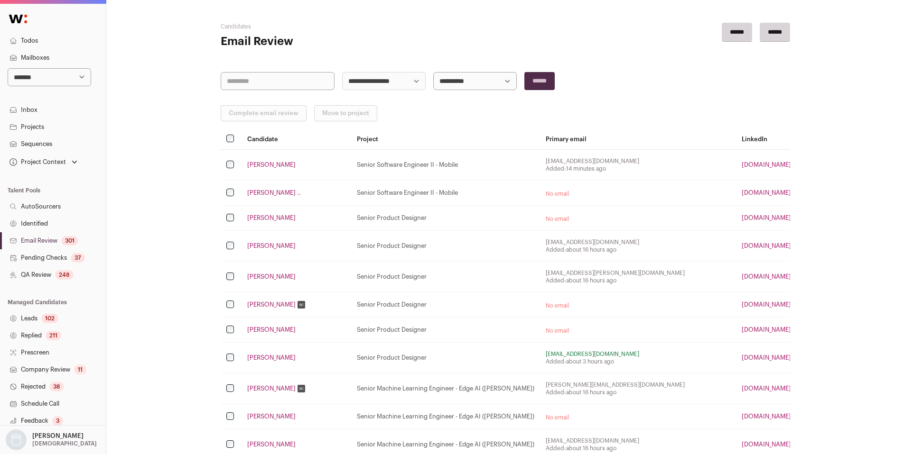
click at [258, 194] on link "[PERSON_NAME] .." at bounding box center [274, 193] width 54 height 8
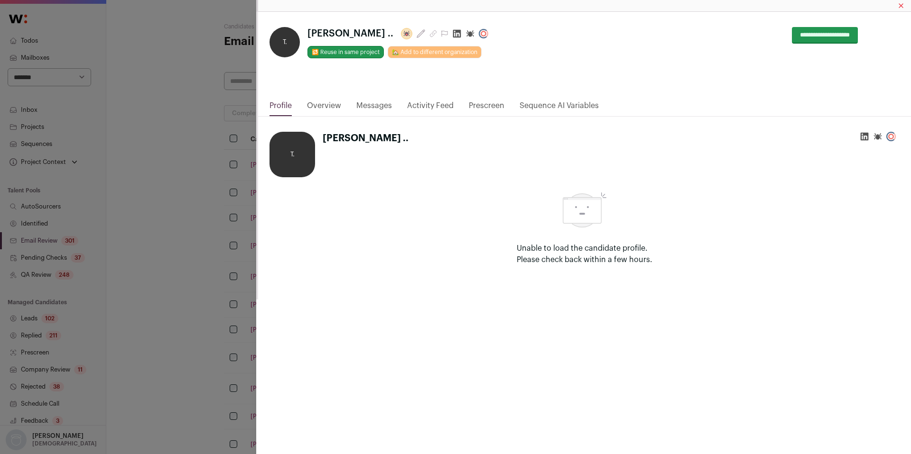
click at [453, 32] on icon "Close modal via background" at bounding box center [457, 34] width 8 height 8
click at [175, 99] on div "**********" at bounding box center [455, 227] width 911 height 454
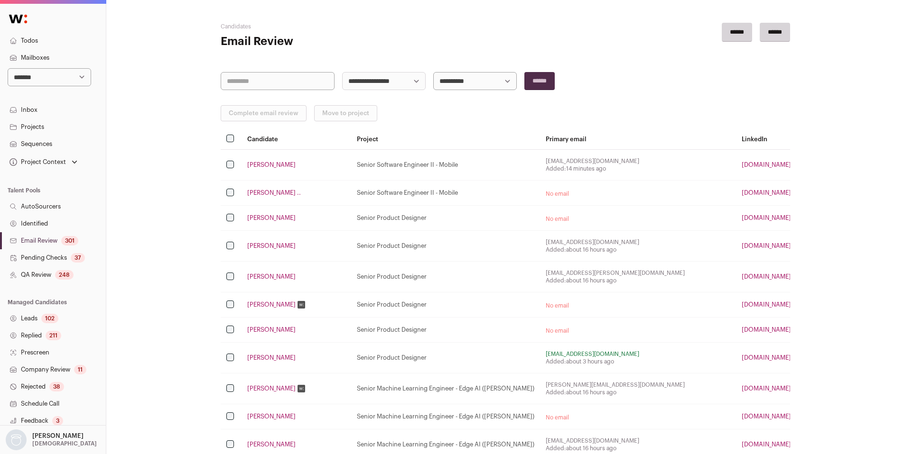
click at [42, 275] on link "QA Review 248" at bounding box center [53, 275] width 106 height 17
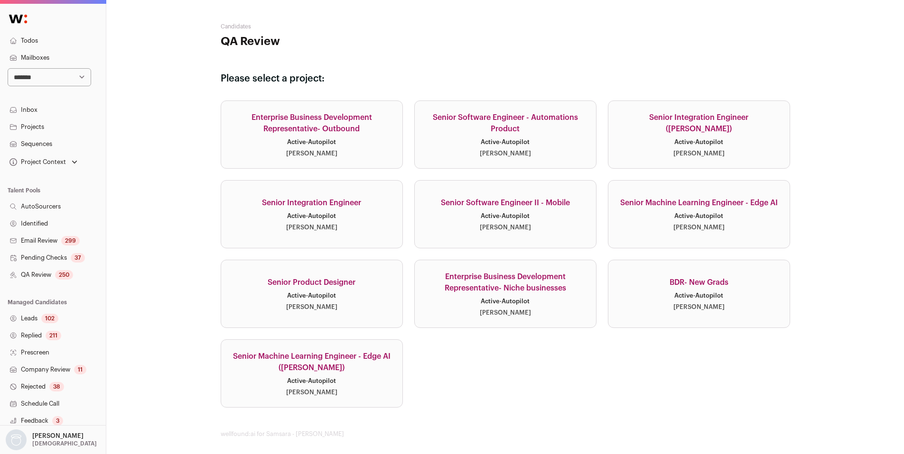
click at [551, 225] on link "Senior Software Engineer II - Mobile Active · Autopilot [PERSON_NAME]" at bounding box center [505, 214] width 182 height 68
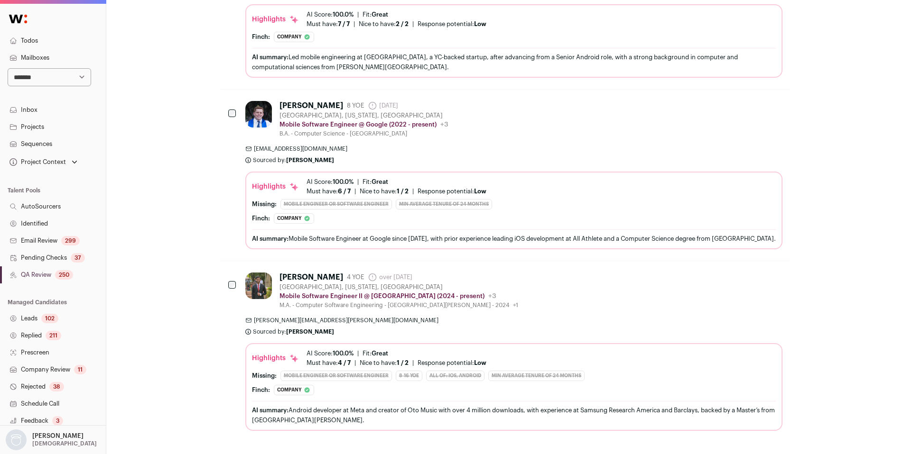
scroll to position [3406, 0]
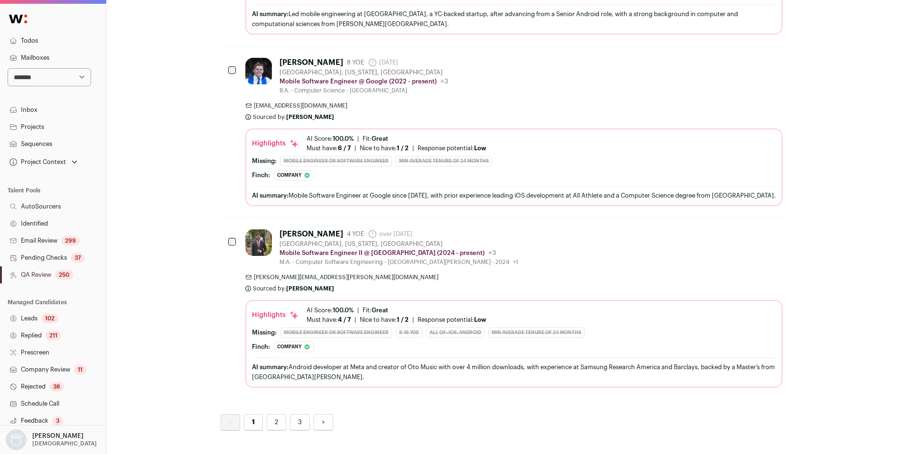
click at [268, 415] on link "2" at bounding box center [276, 423] width 19 height 17
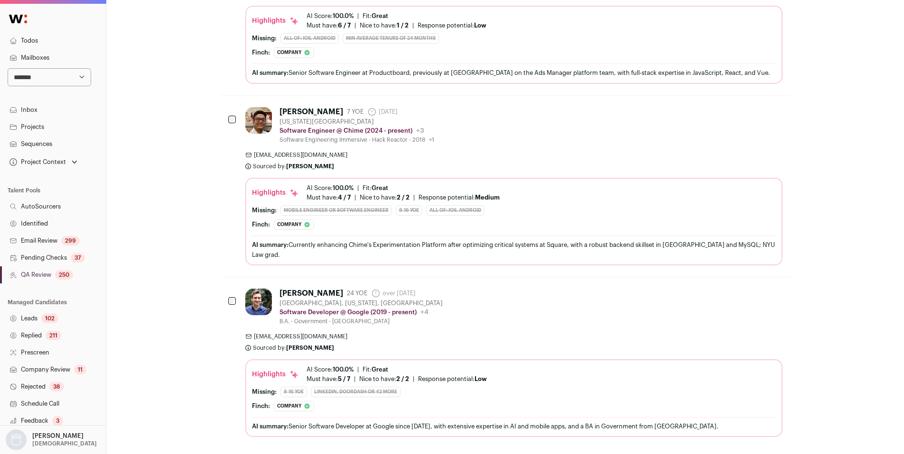
scroll to position [3370, 0]
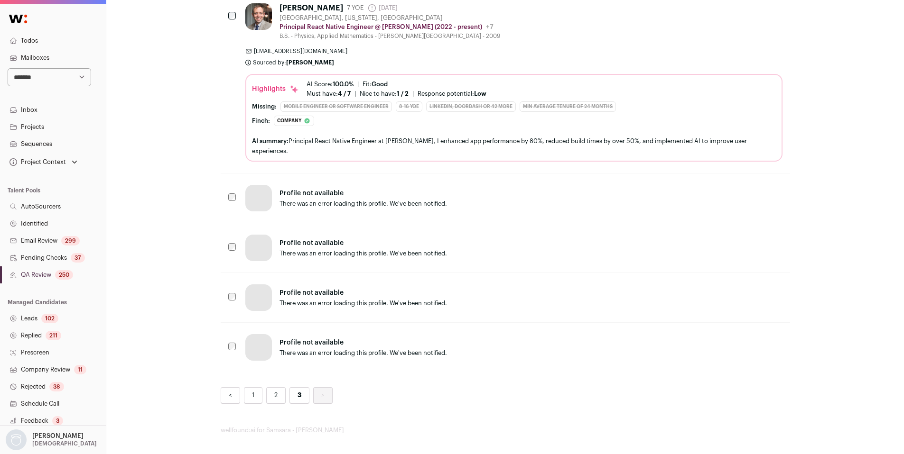
scroll to position [1702, 0]
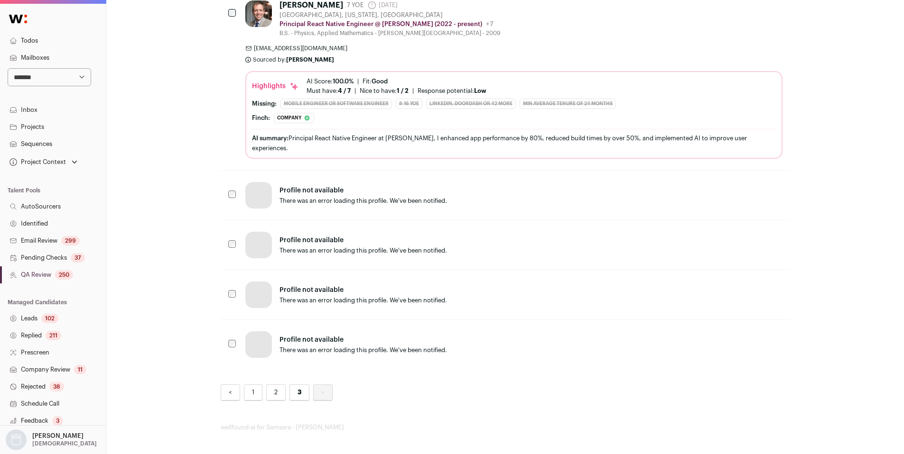
click at [51, 244] on link "Email Review 299" at bounding box center [53, 240] width 106 height 17
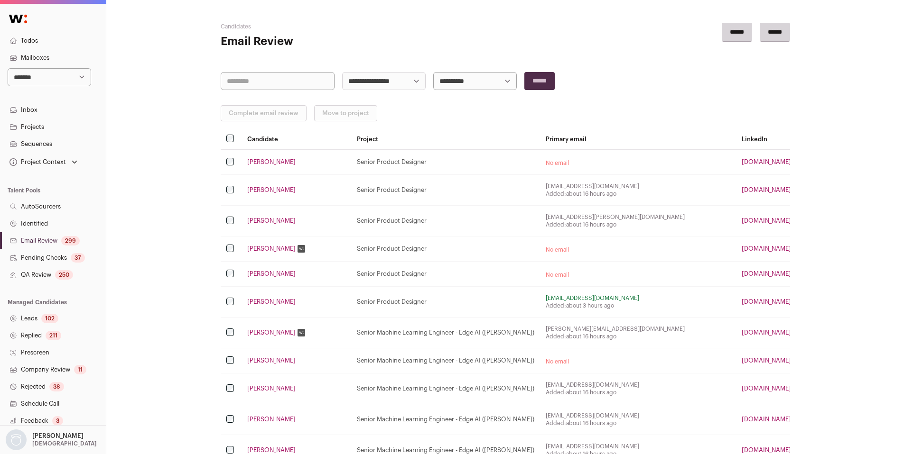
click at [52, 277] on link "QA Review 250" at bounding box center [53, 275] width 106 height 17
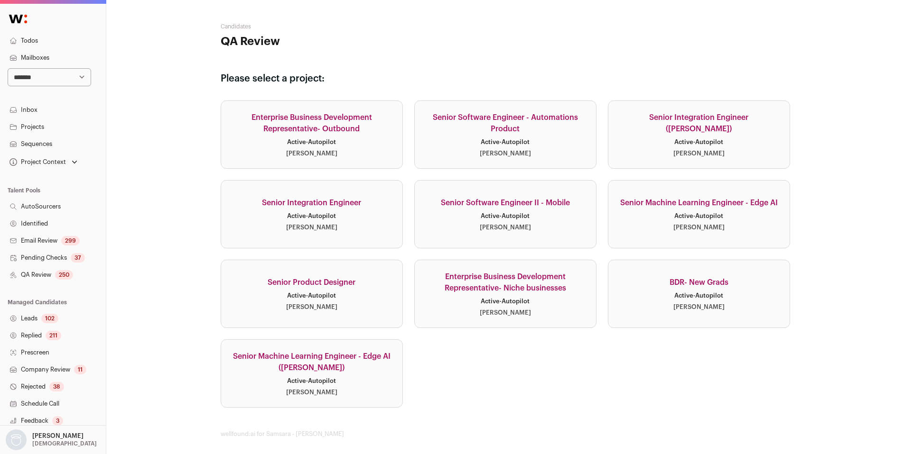
click at [495, 210] on link "Senior Software Engineer II - Mobile Active · Autopilot [PERSON_NAME]" at bounding box center [505, 214] width 182 height 68
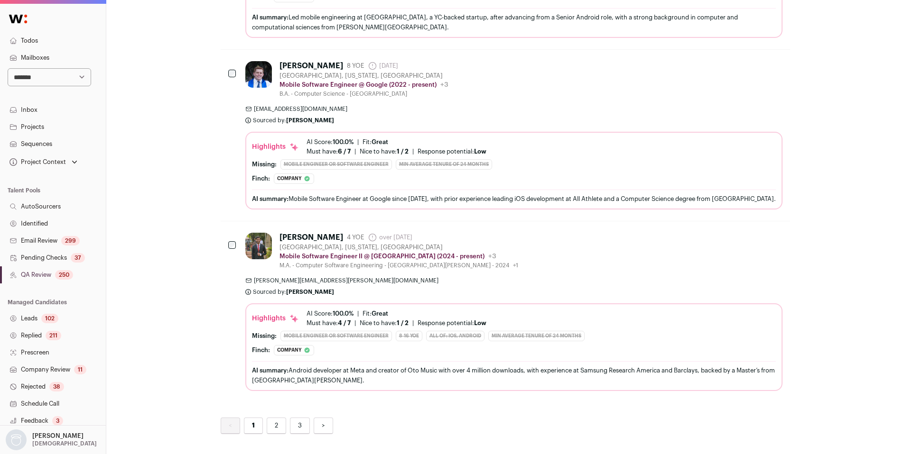
scroll to position [3406, 0]
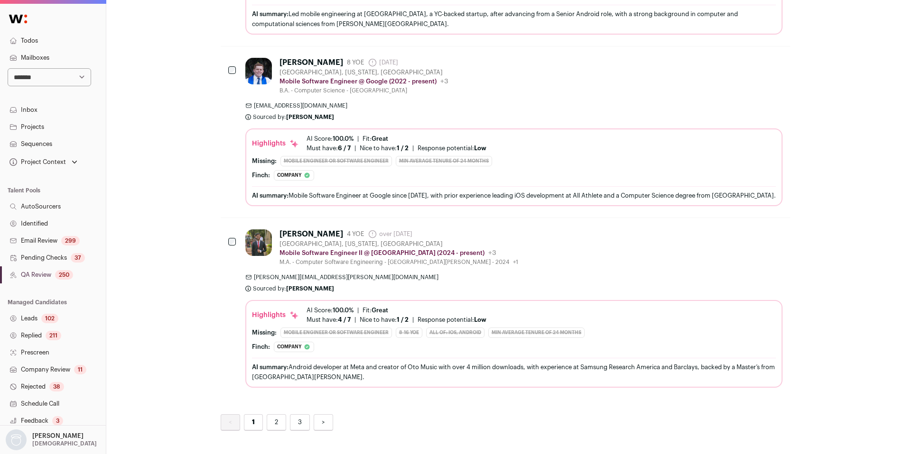
click at [283, 415] on link "2" at bounding box center [276, 423] width 19 height 17
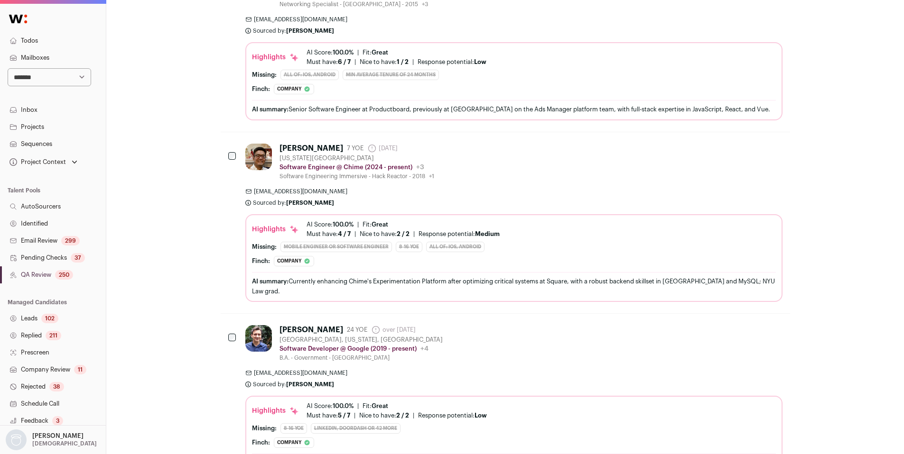
scroll to position [3394, 0]
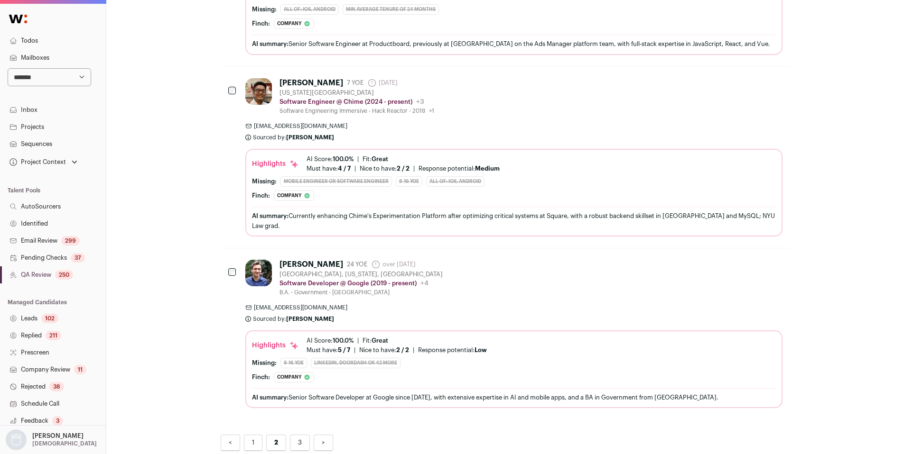
click at [291, 435] on link "3" at bounding box center [300, 443] width 20 height 17
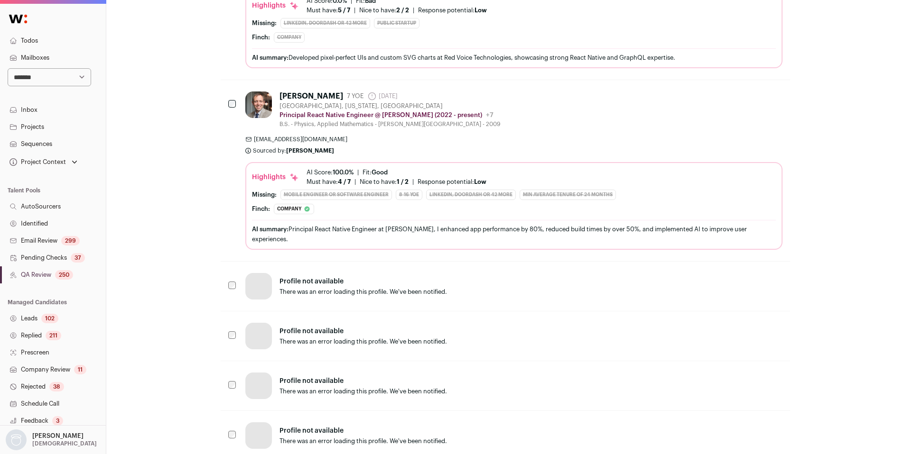
scroll to position [1621, 0]
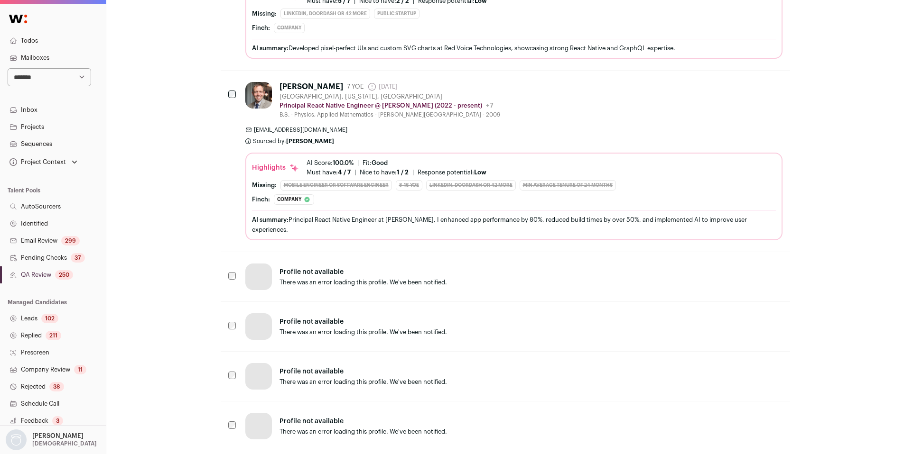
click at [323, 270] on p "Profile not available" at bounding box center [530, 272] width 503 height 9
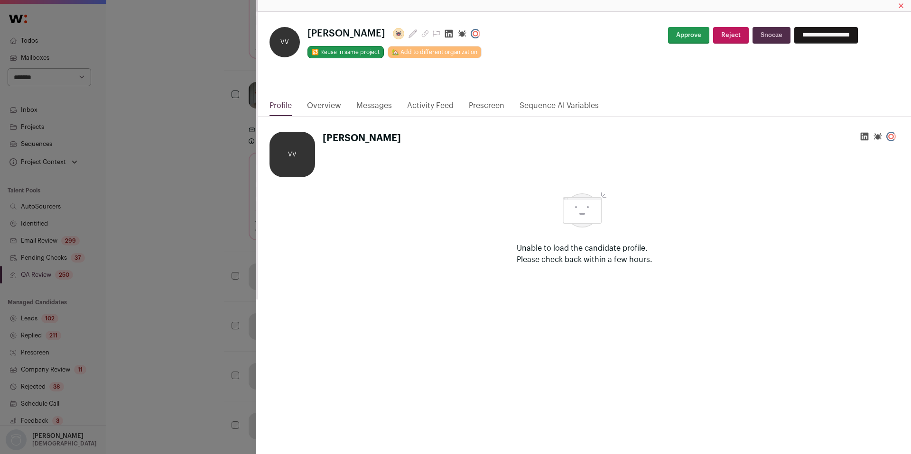
click at [127, 305] on div "**********" at bounding box center [455, 227] width 911 height 454
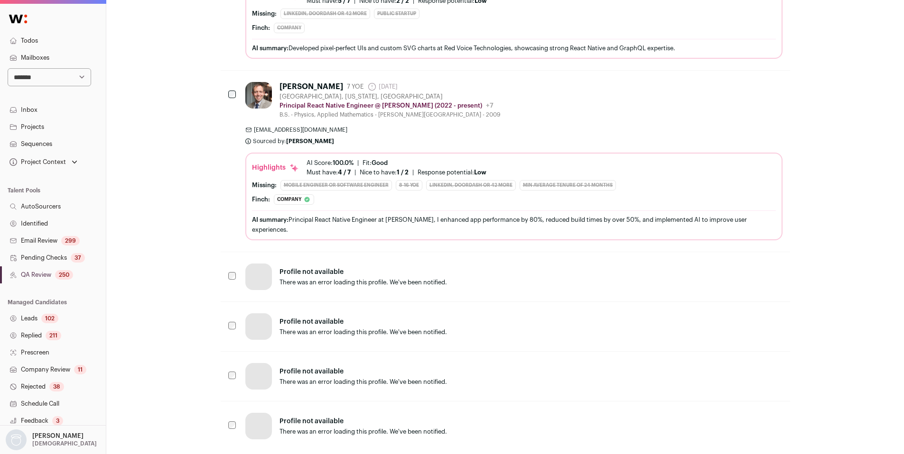
click at [39, 229] on link "Identified" at bounding box center [53, 223] width 106 height 17
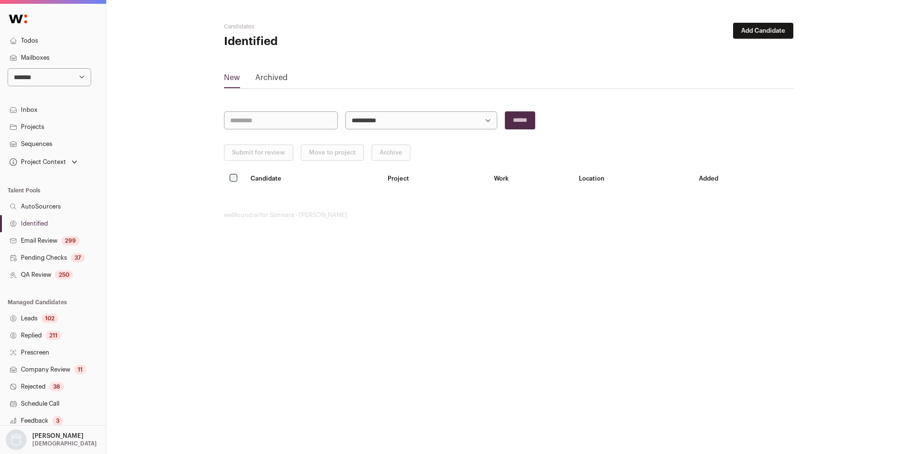
click at [56, 245] on link "Email Review 299" at bounding box center [53, 240] width 106 height 17
